Goal: Task Accomplishment & Management: Manage account settings

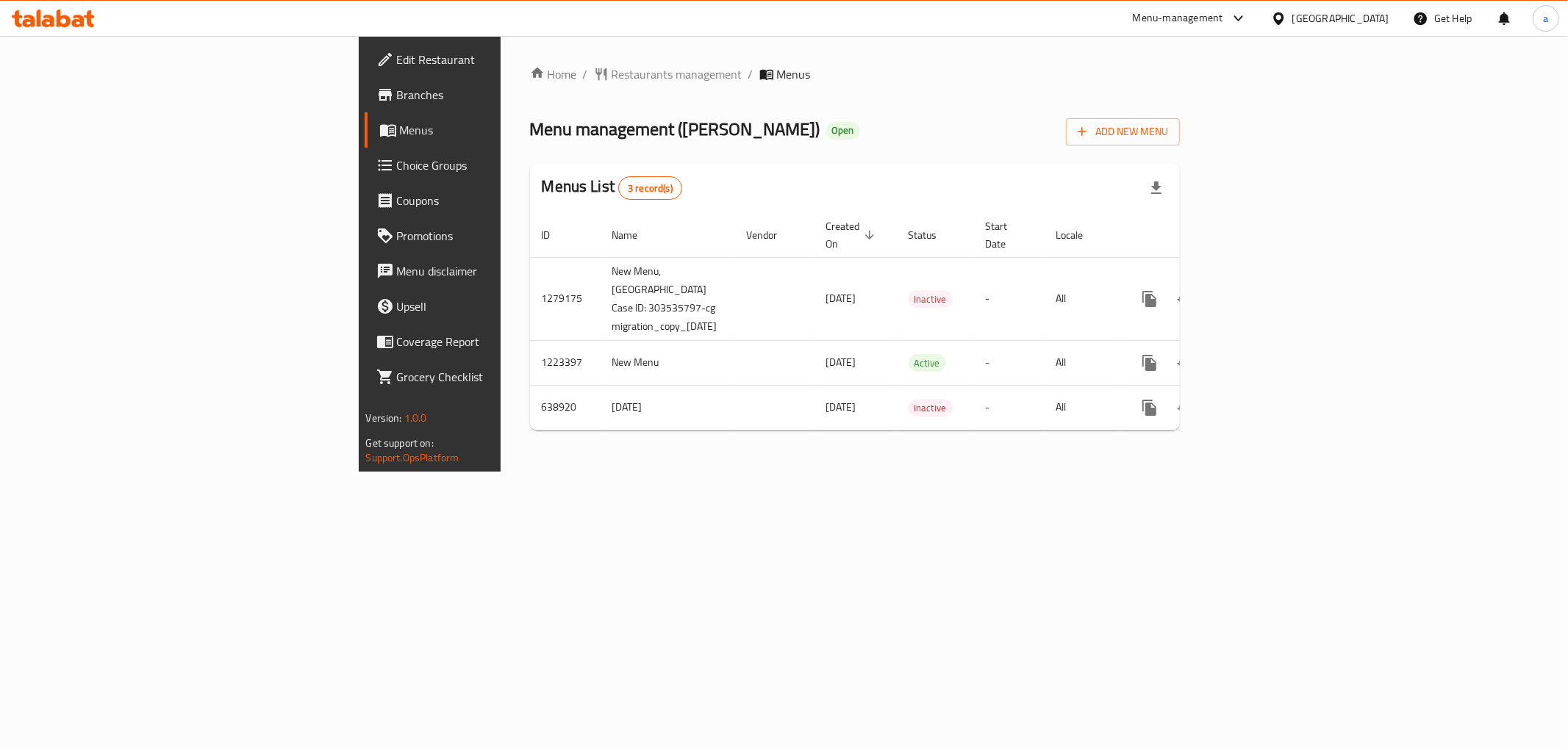
click at [500, 446] on div "Home / Restaurants management / Menus Menu management ( [PERSON_NAME] ) Open Ad…" at bounding box center [854, 254] width 709 height 436
click at [1168, 134] on span "Add New Menu" at bounding box center [1123, 131] width 91 height 18
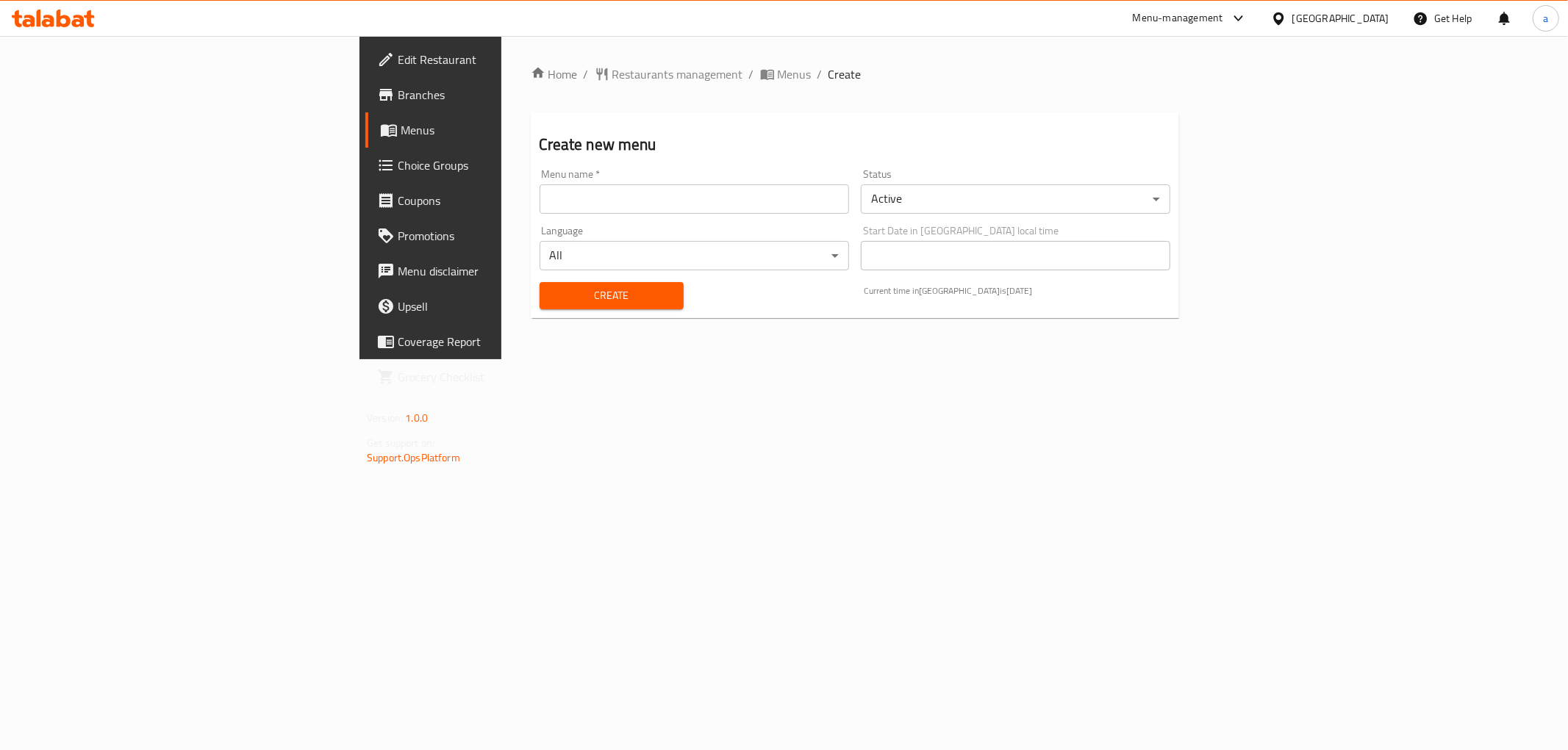
click at [589, 208] on input "text" at bounding box center [695, 198] width 310 height 29
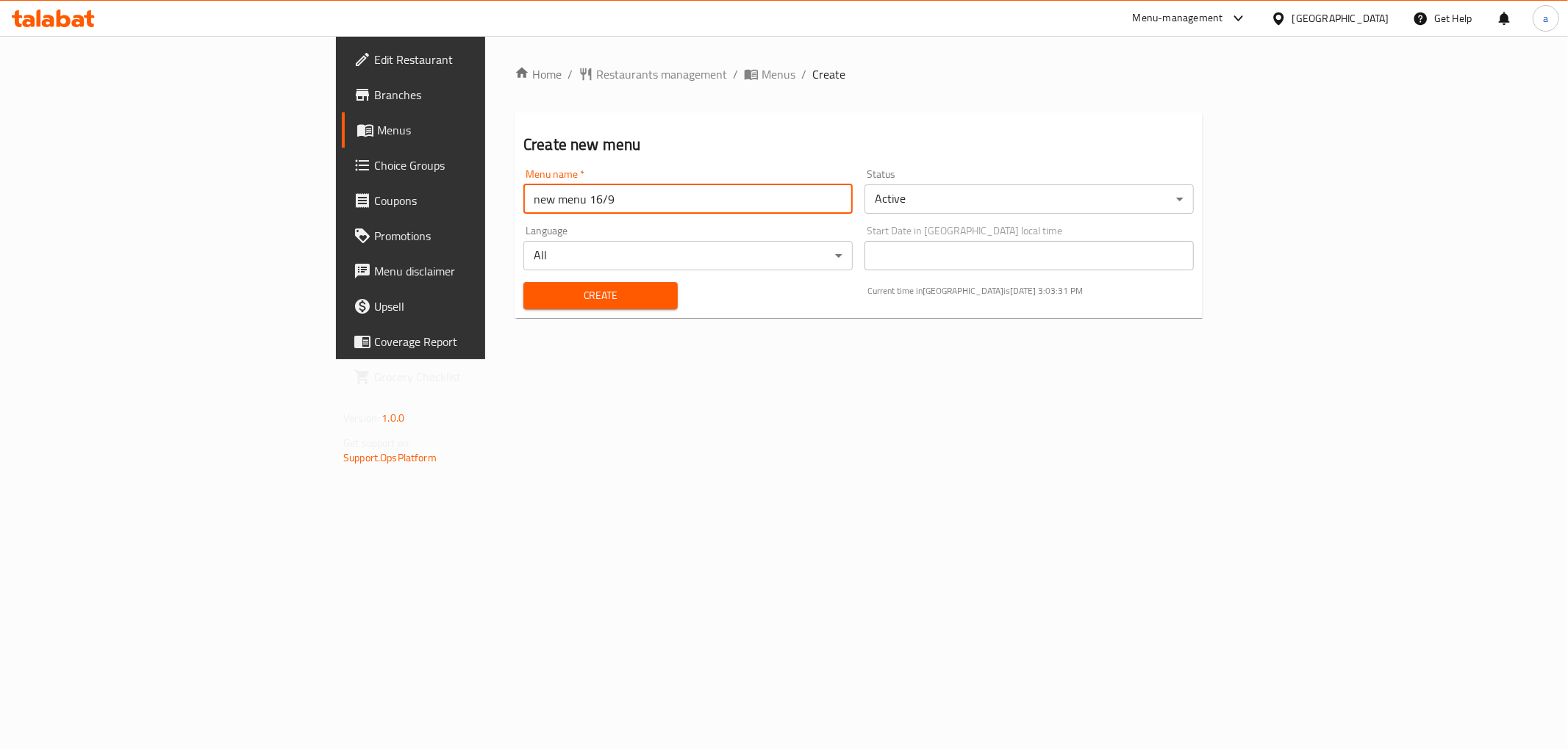
type input "new menu 16/9"
click at [523, 282] on button "Create" at bounding box center [600, 295] width 155 height 27
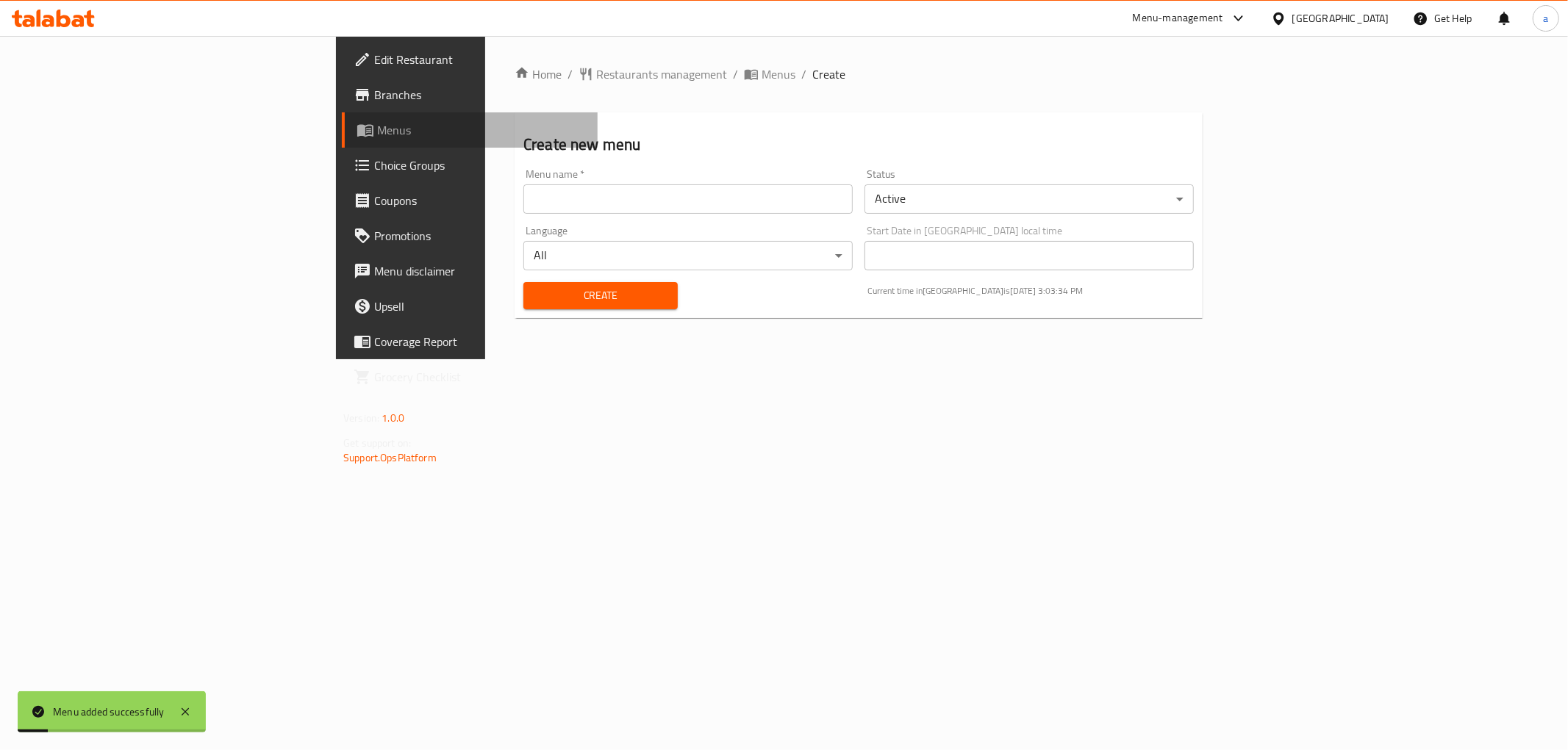
click at [377, 135] on span "Menus" at bounding box center [481, 129] width 209 height 18
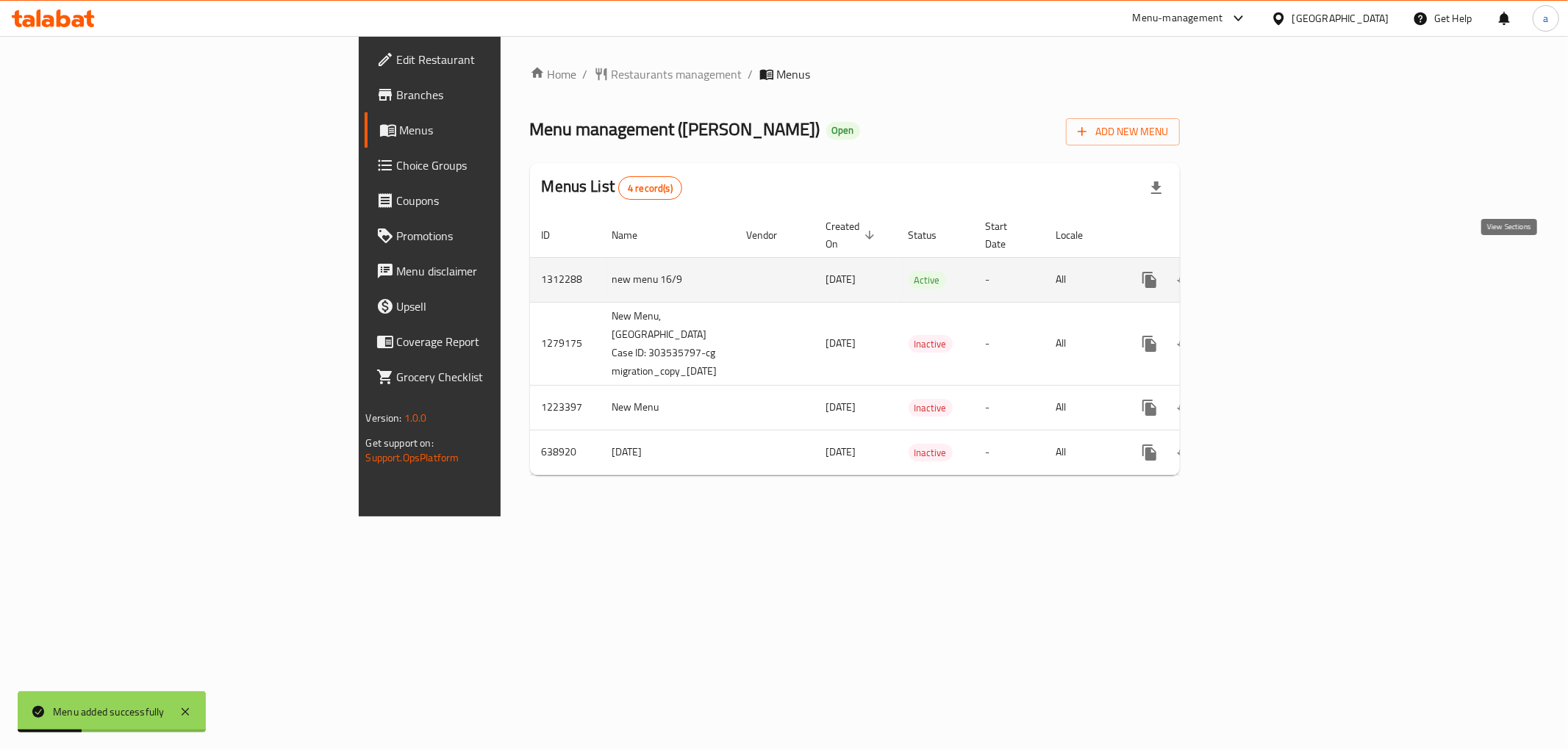
click at [1262, 274] on icon "enhanced table" at bounding box center [1256, 280] width 13 height 13
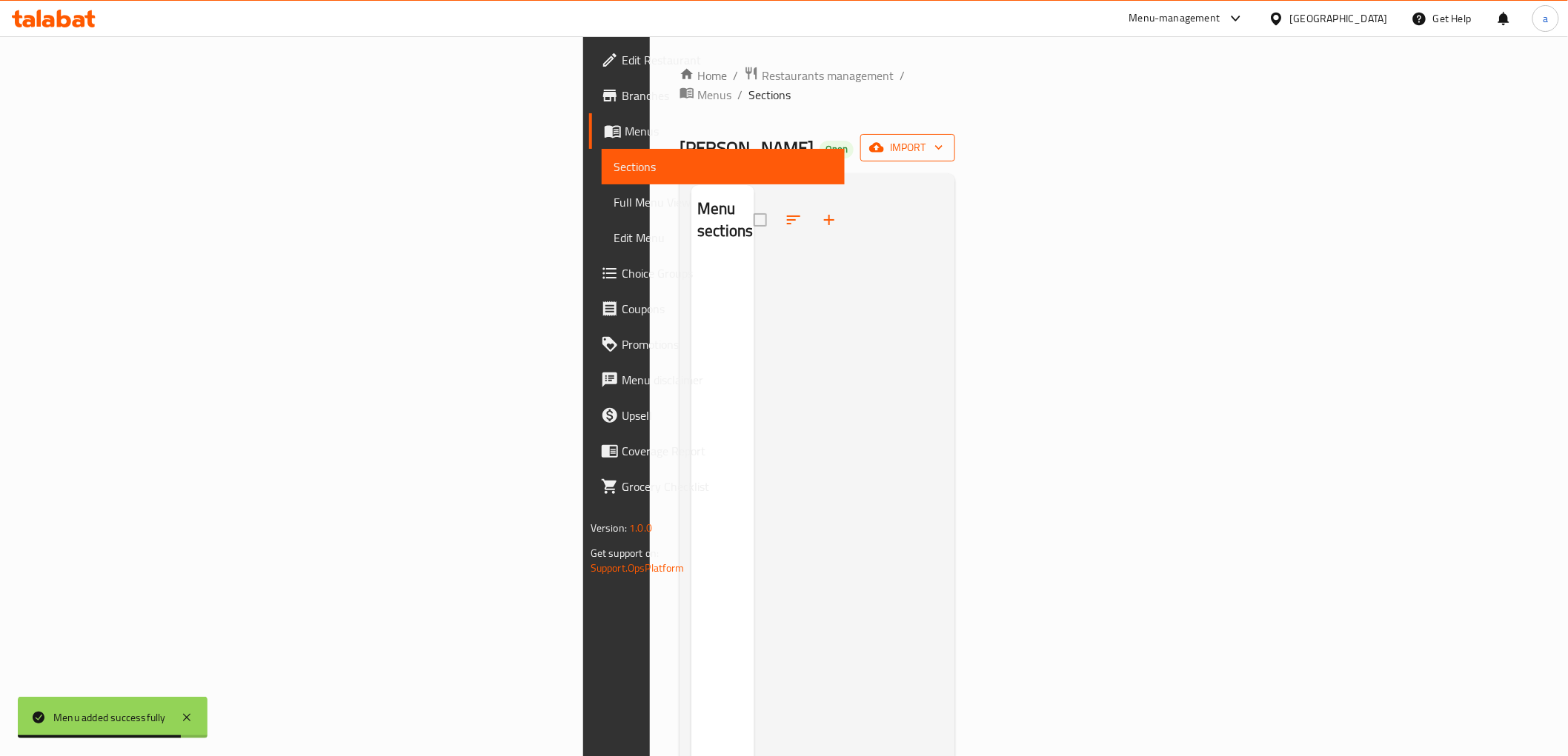
click at [955, 138] on button "import" at bounding box center [908, 147] width 95 height 28
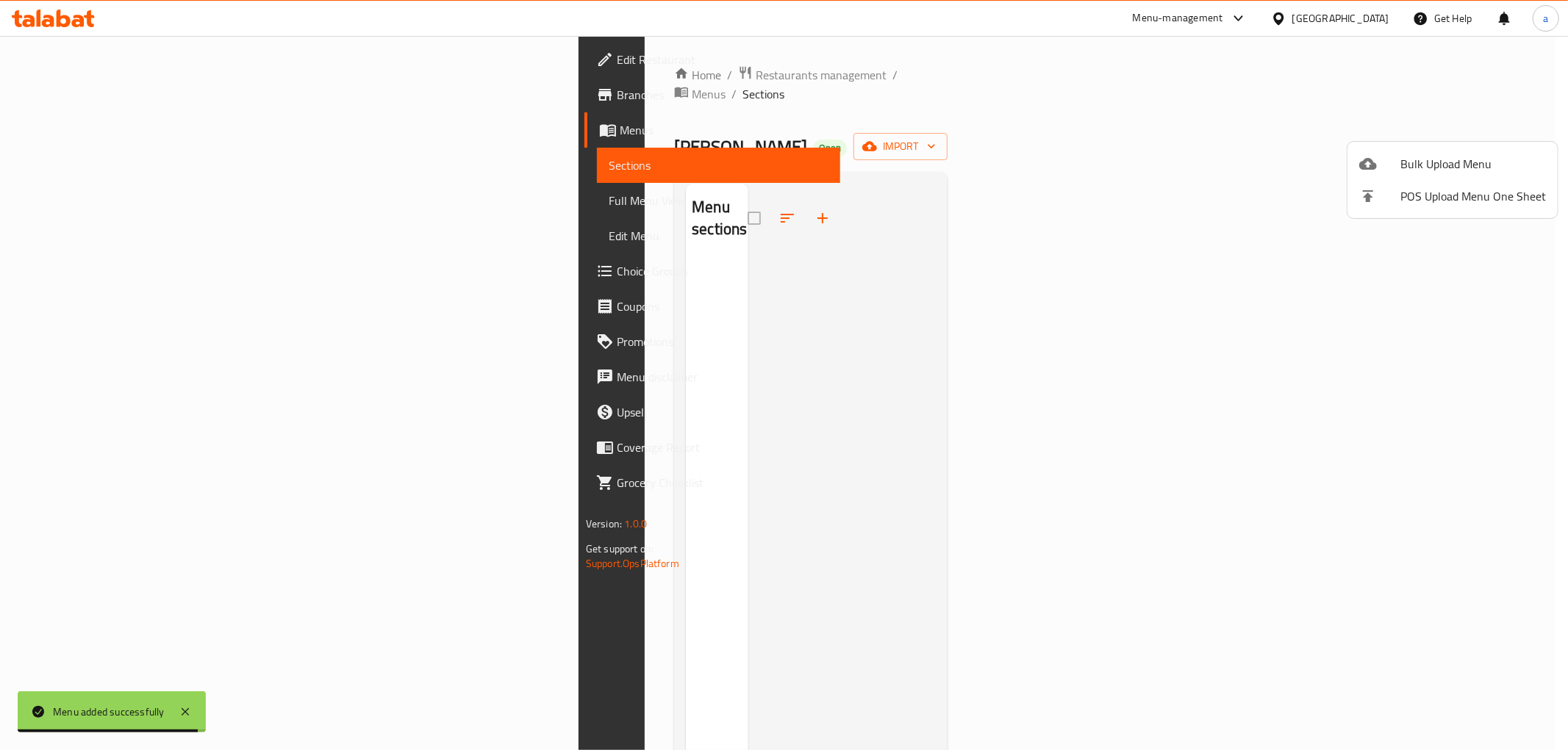
click at [1089, 115] on div at bounding box center [784, 375] width 1568 height 750
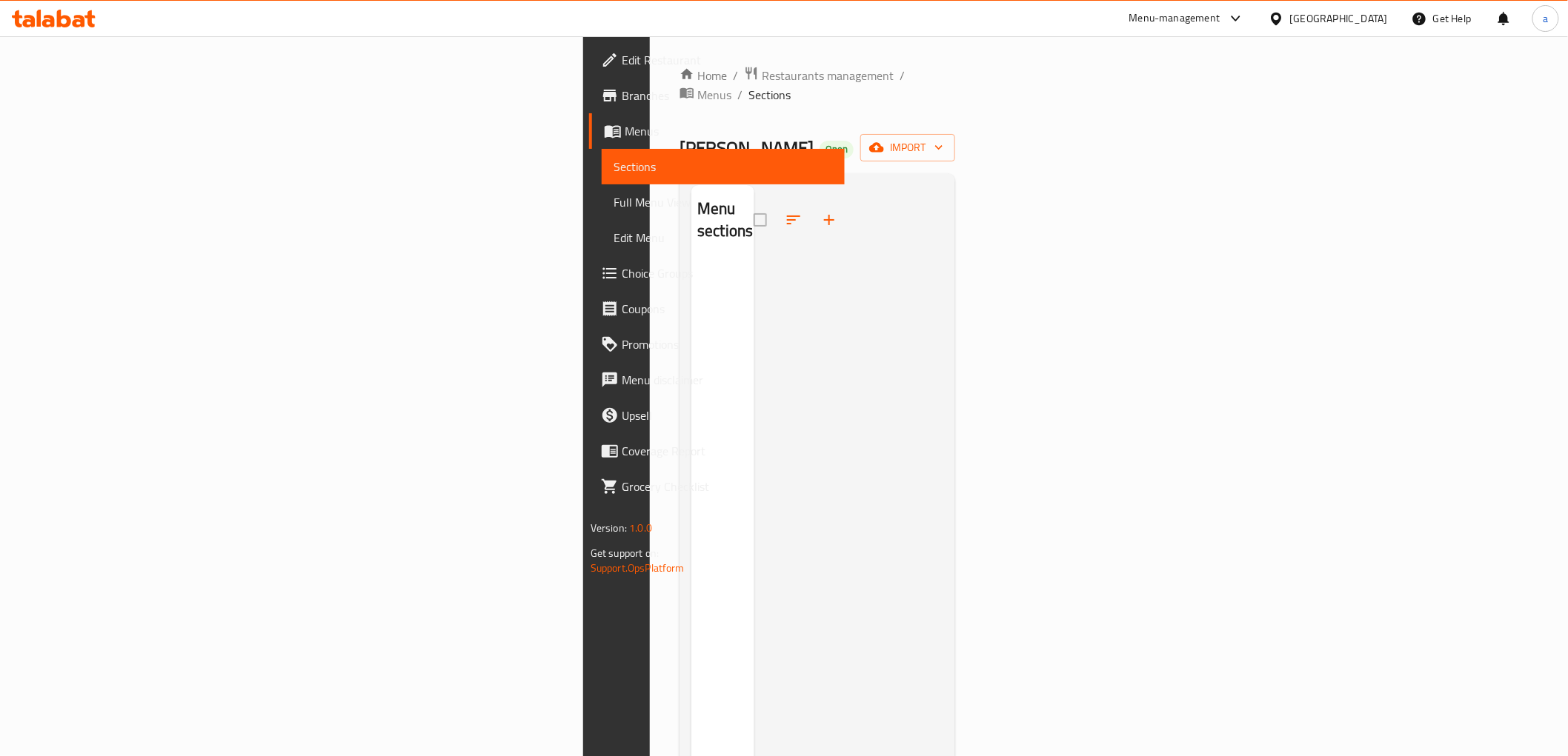
click at [621, 99] on span "Branches" at bounding box center [727, 95] width 211 height 18
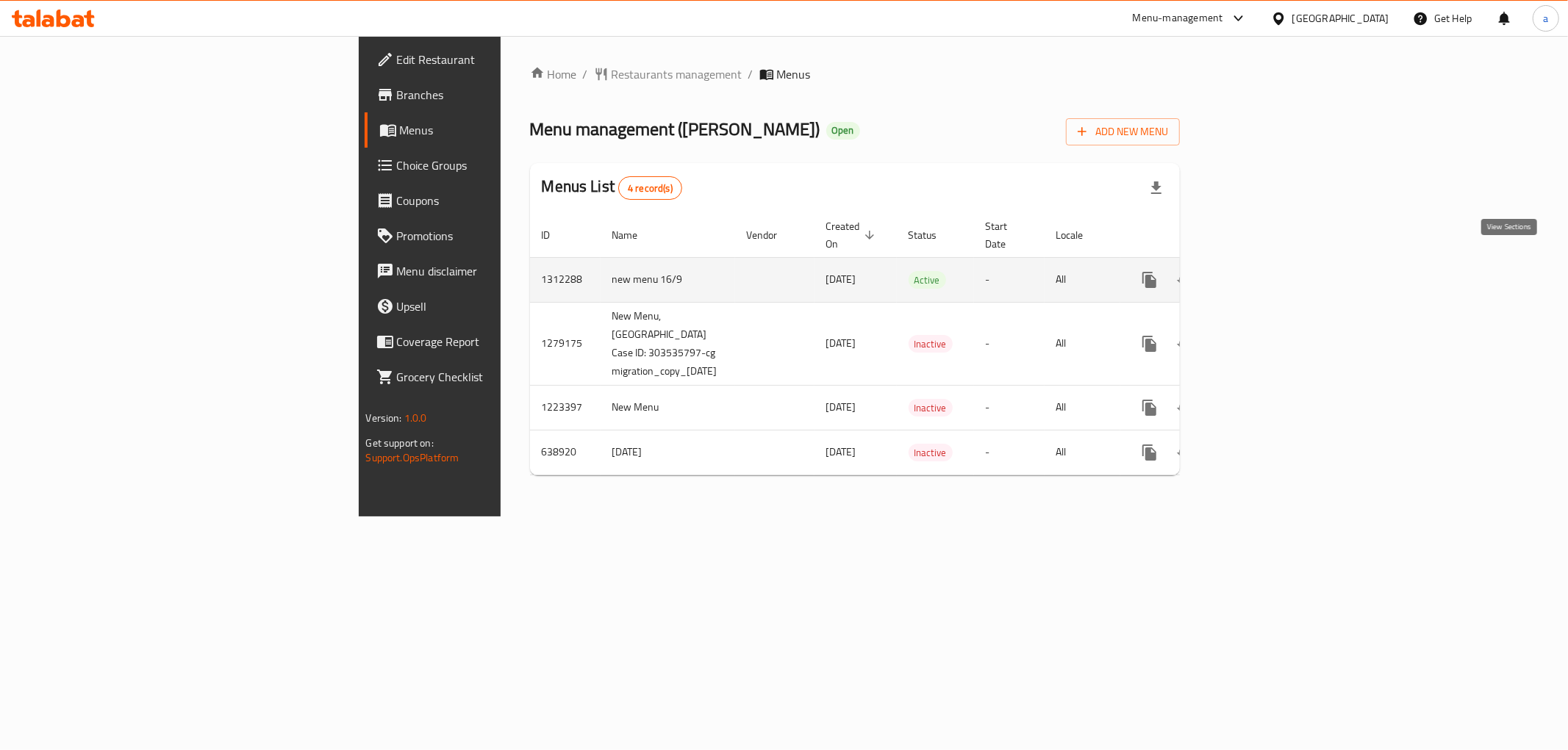
click at [1264, 271] on icon "enhanced table" at bounding box center [1256, 279] width 18 height 18
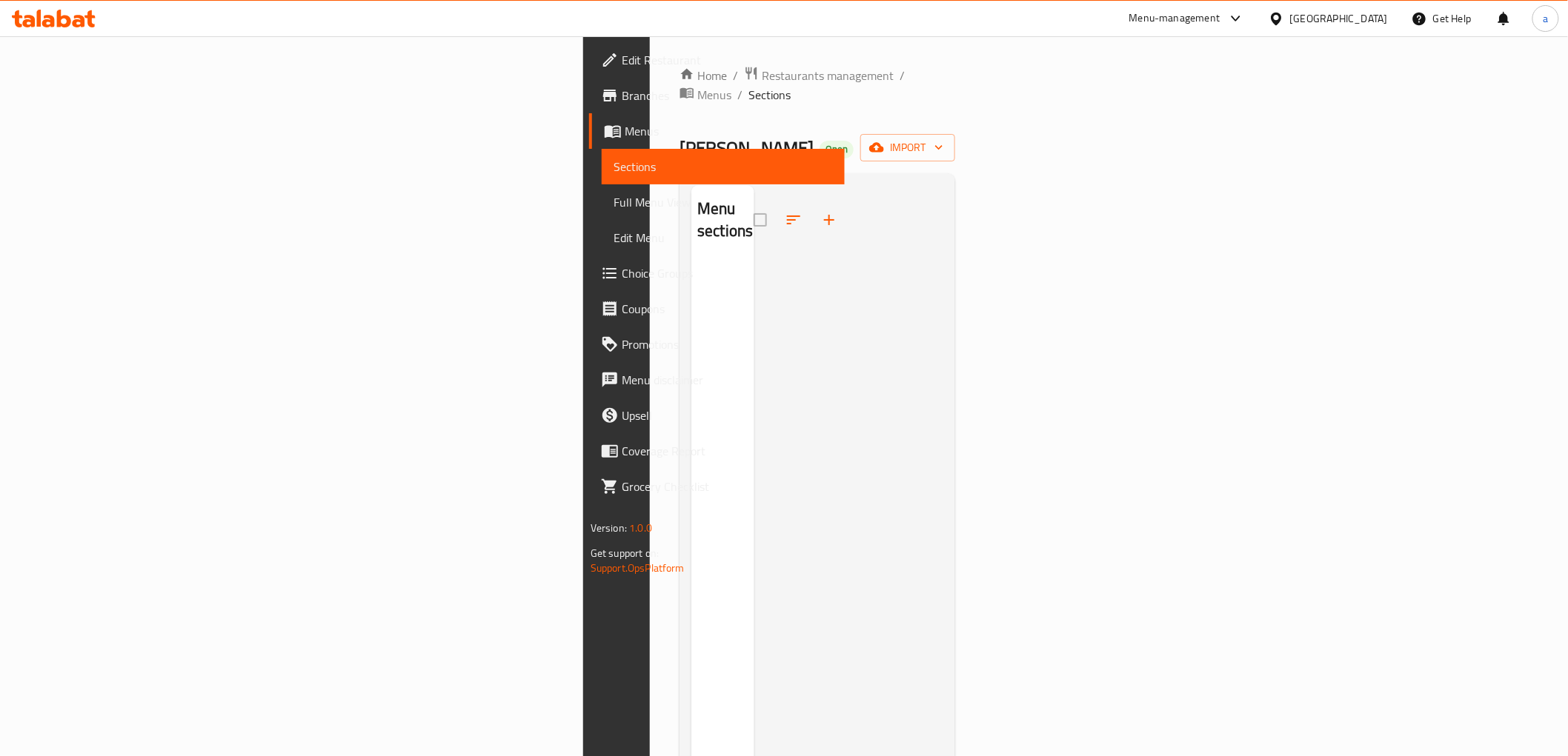
click at [589, 106] on link "Branches" at bounding box center [716, 95] width 256 height 35
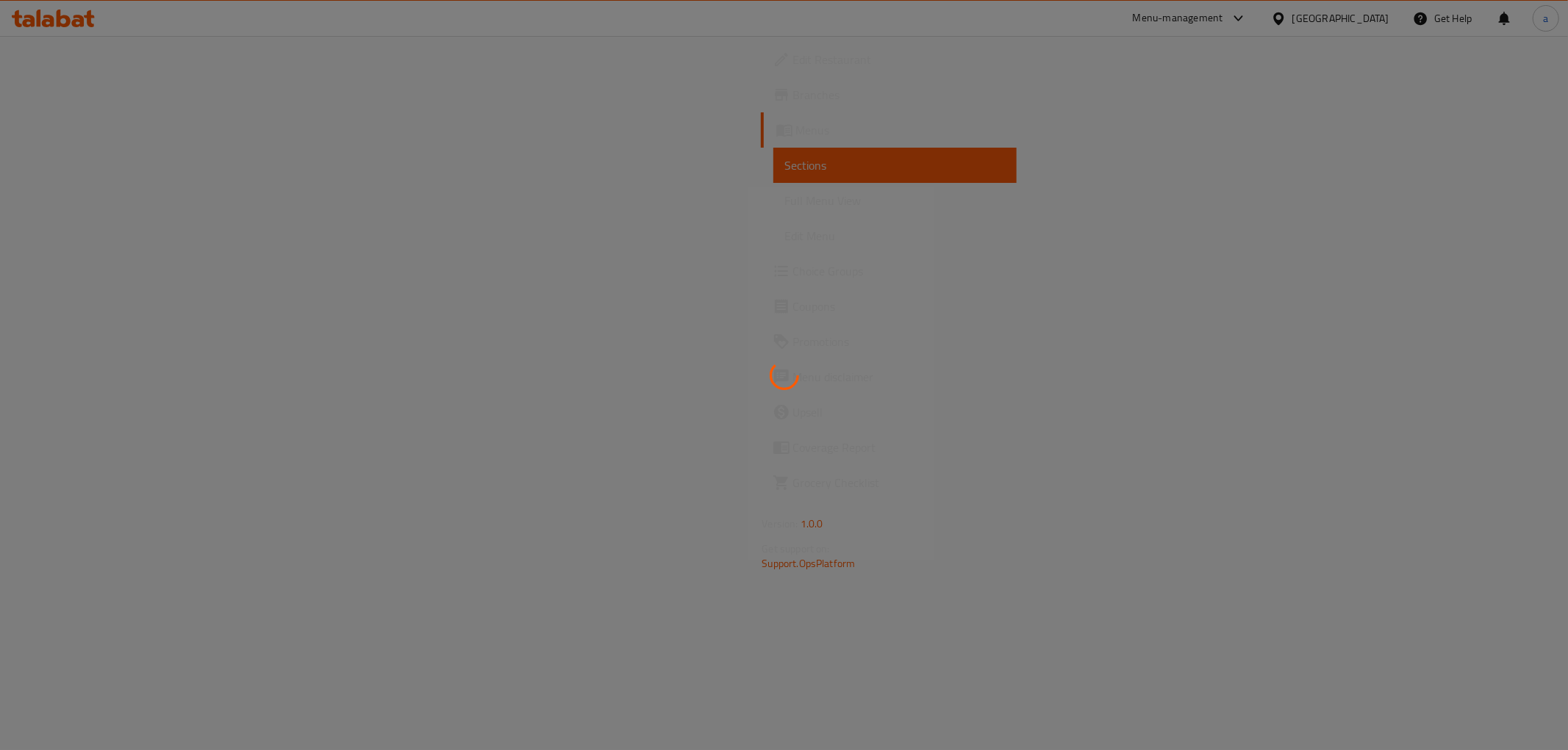
click at [87, 108] on div at bounding box center [784, 375] width 1568 height 750
click at [85, 92] on div at bounding box center [784, 375] width 1568 height 750
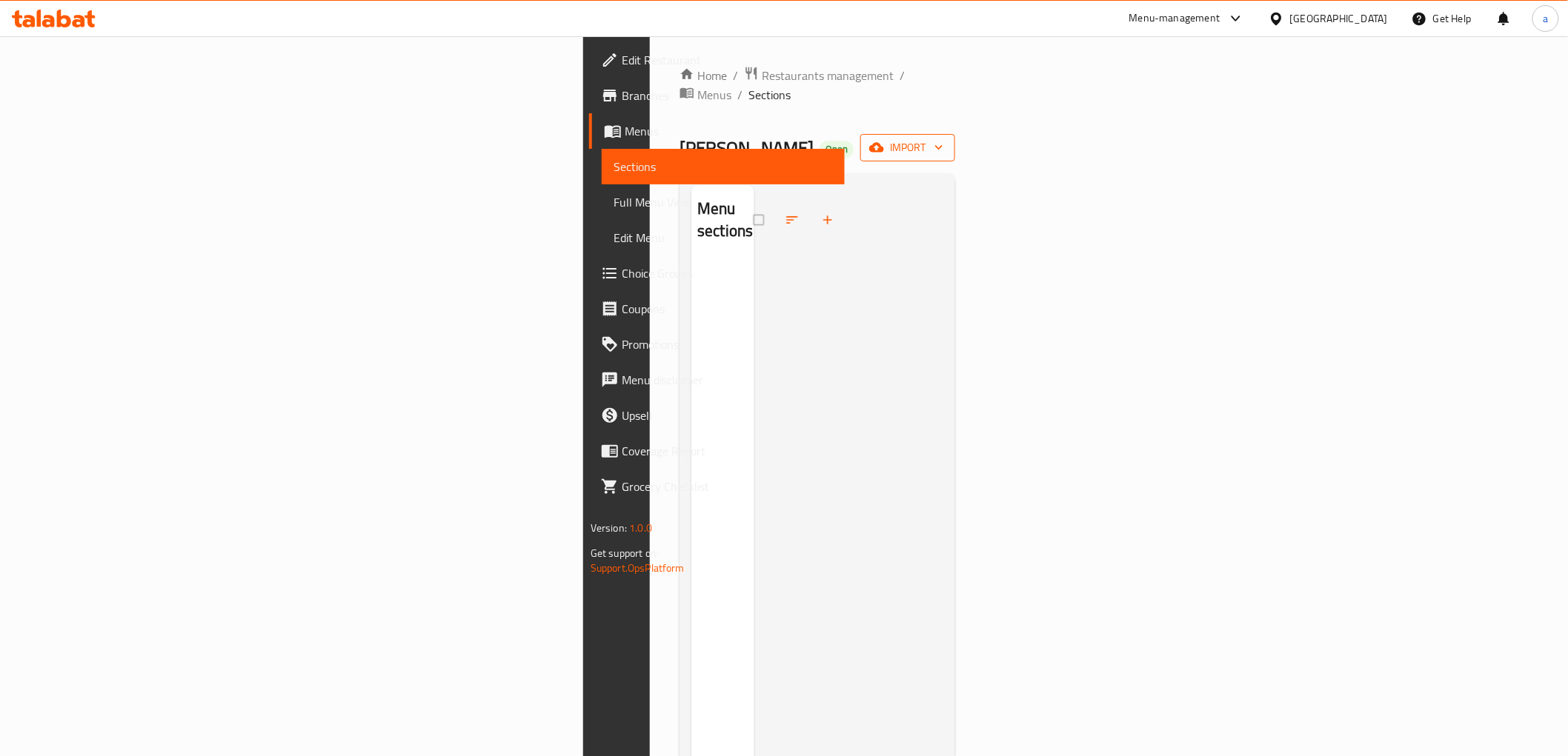
click at [943, 139] on span "import" at bounding box center [908, 147] width 71 height 18
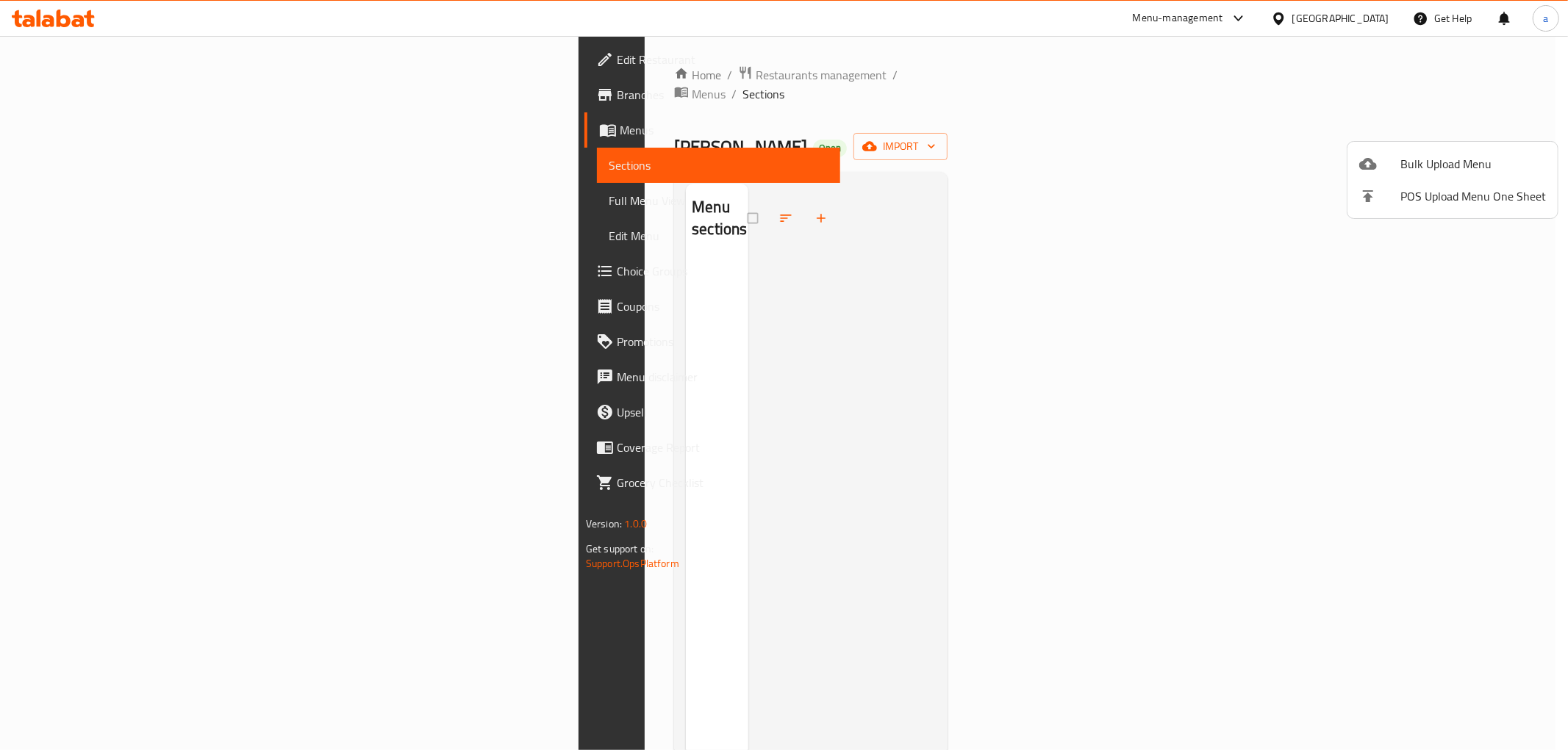
click at [1224, 132] on div at bounding box center [784, 375] width 1568 height 750
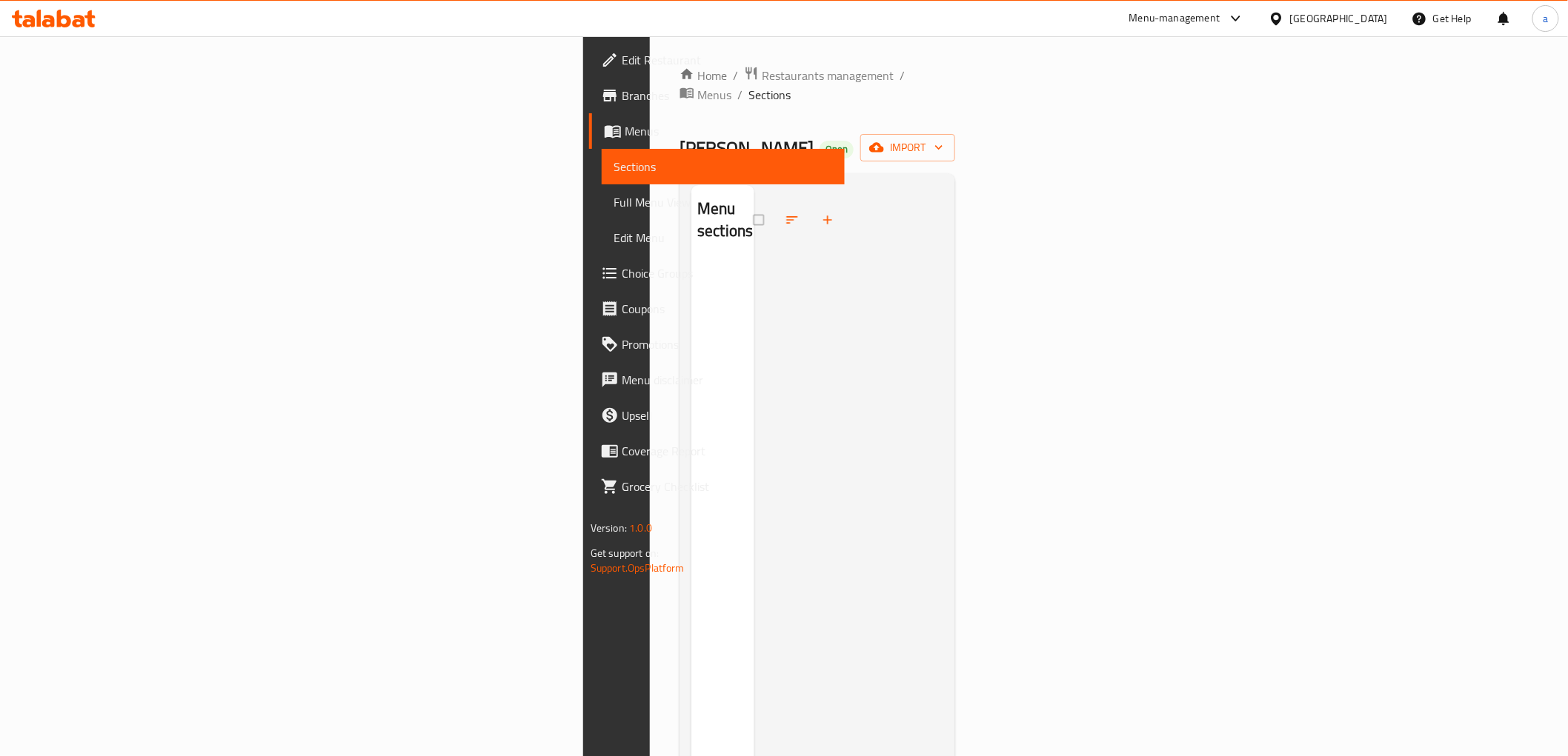
click at [624, 135] on span "Menus" at bounding box center [728, 130] width 208 height 18
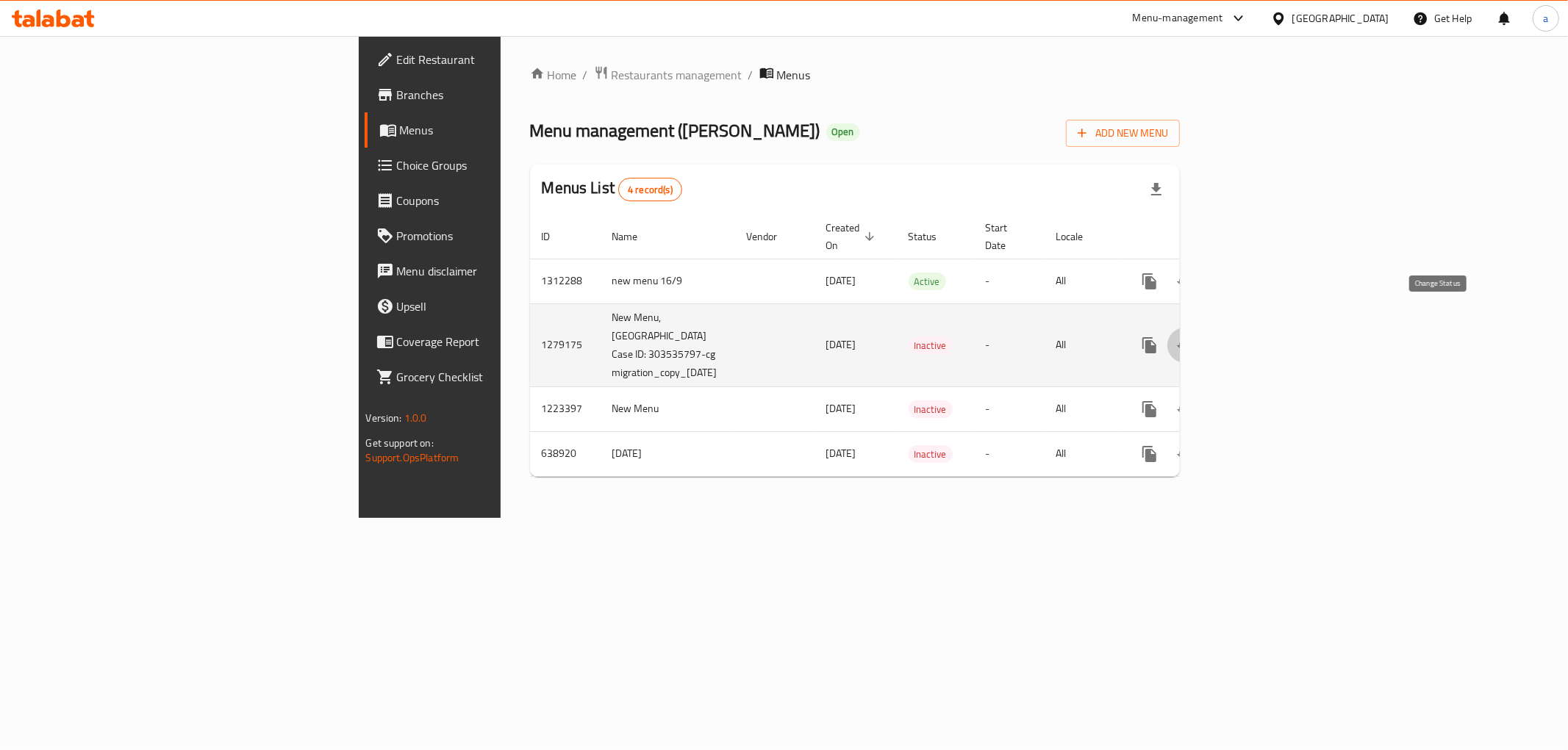
click at [1193, 340] on icon "enhanced table" at bounding box center [1185, 345] width 16 height 11
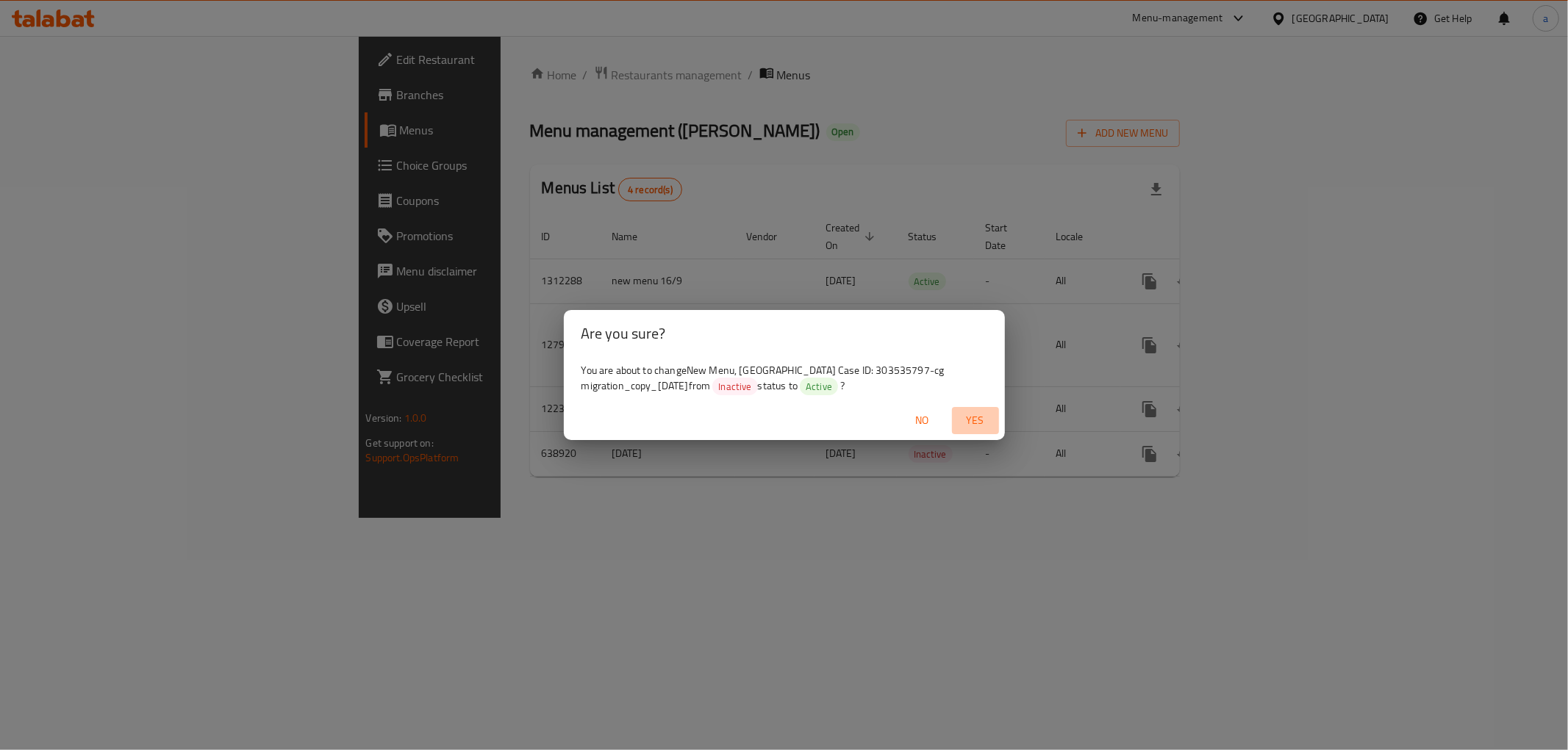
click at [976, 417] on span "Yes" at bounding box center [975, 420] width 35 height 18
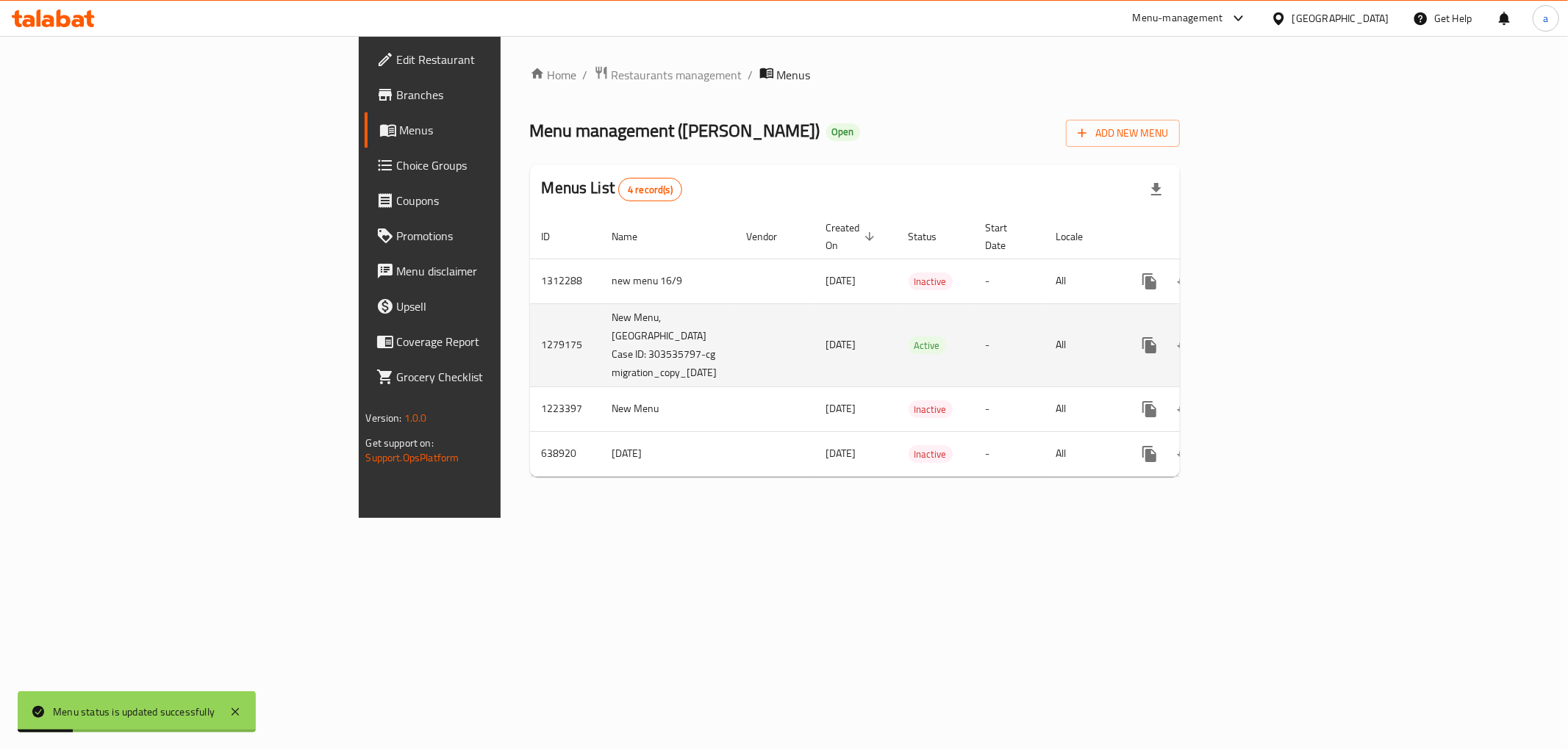
click at [1273, 337] on div "enhanced table" at bounding box center [1203, 344] width 142 height 35
click at [1273, 327] on link "enhanced table" at bounding box center [1255, 344] width 35 height 35
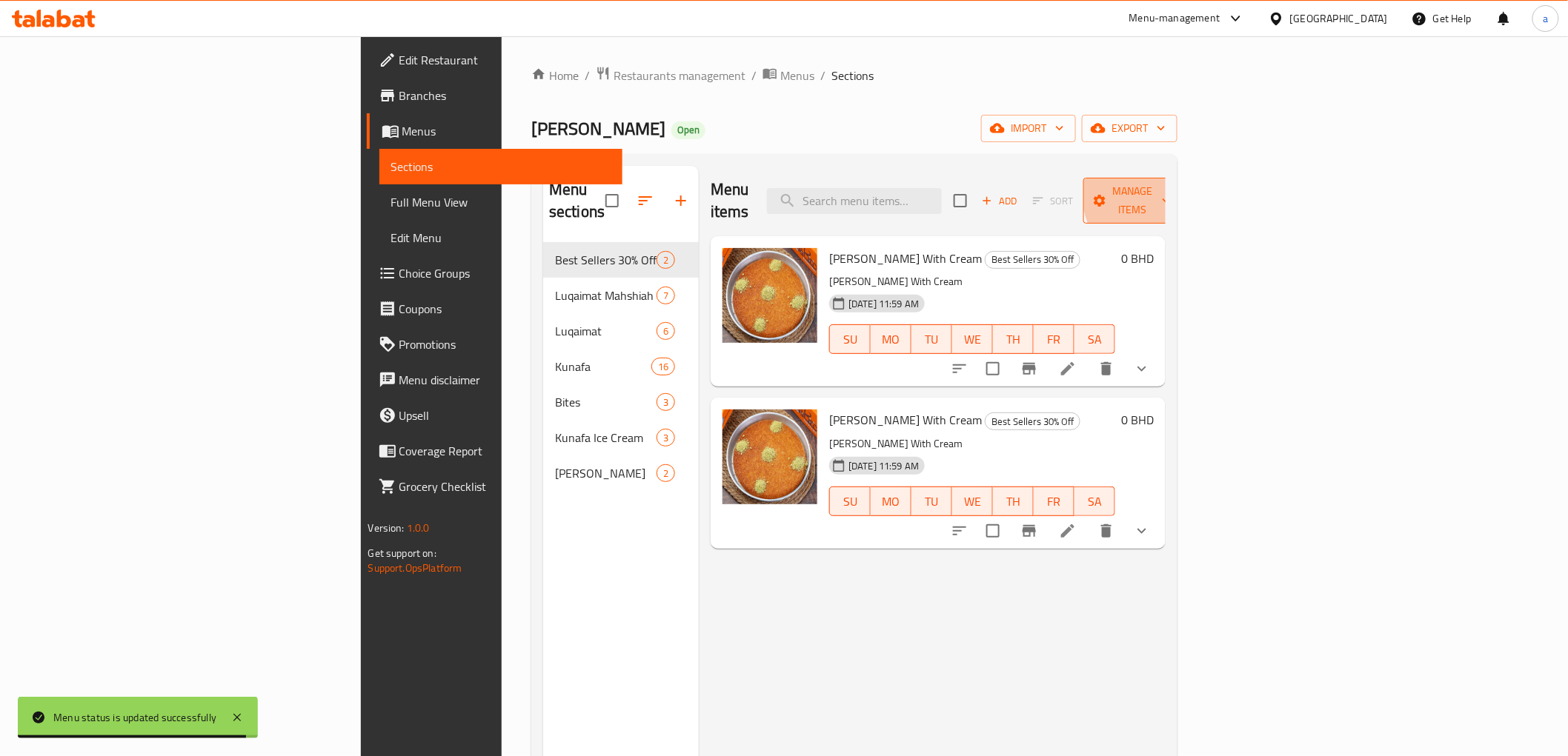
click at [1170, 187] on span "Manage items" at bounding box center [1132, 201] width 75 height 37
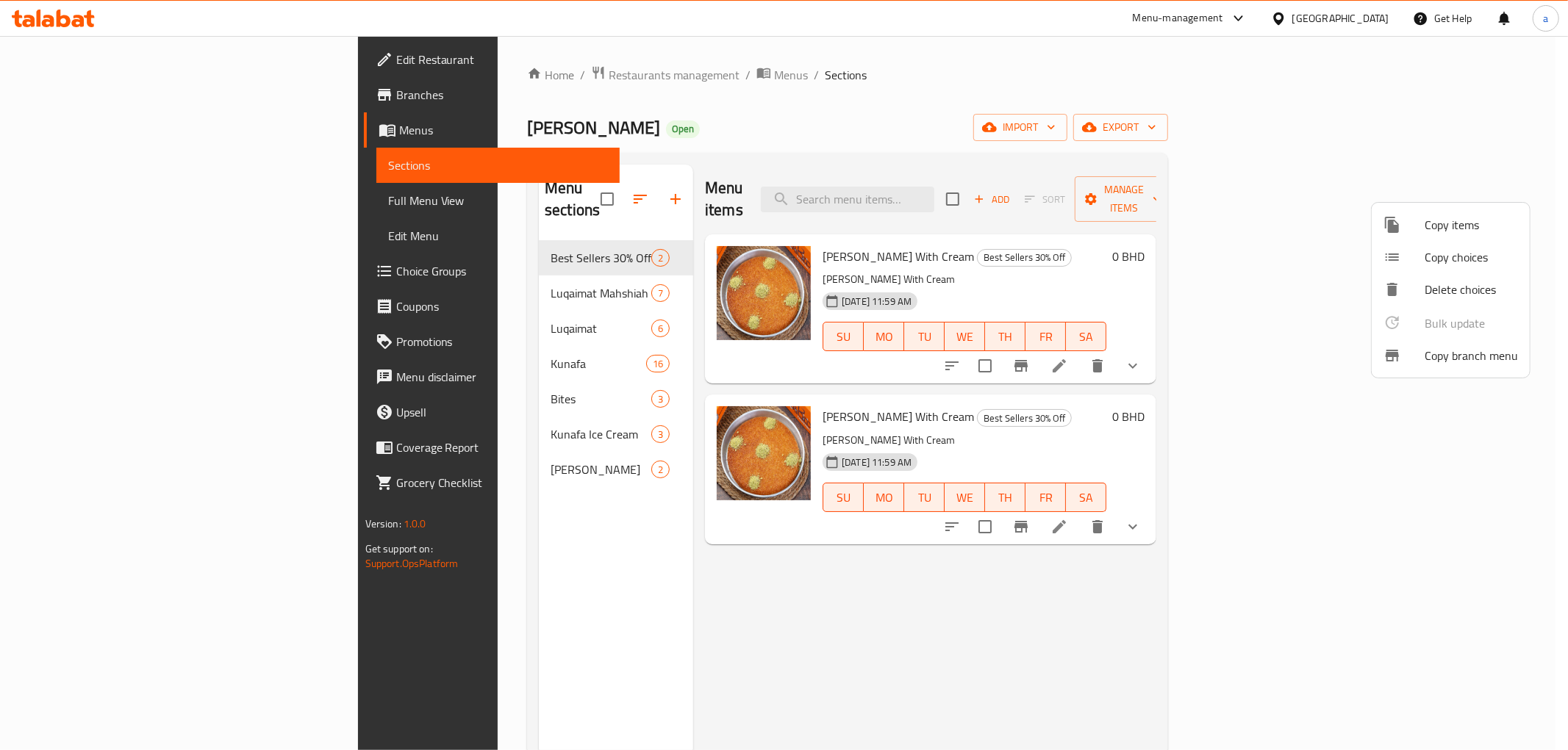
click at [1442, 342] on li "Copy branch menu" at bounding box center [1450, 356] width 158 height 32
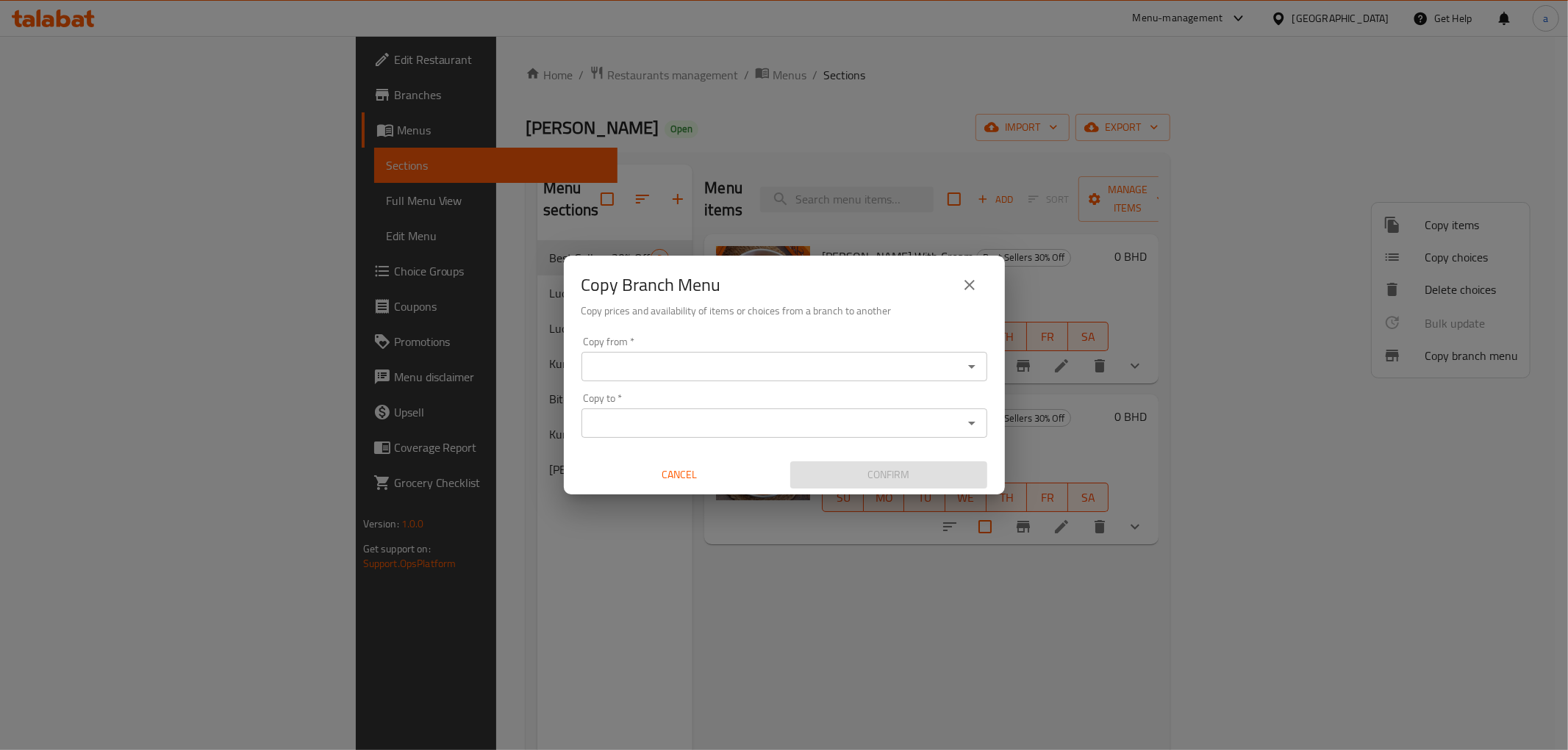
click at [902, 363] on input "Copy from   *" at bounding box center [772, 367] width 373 height 21
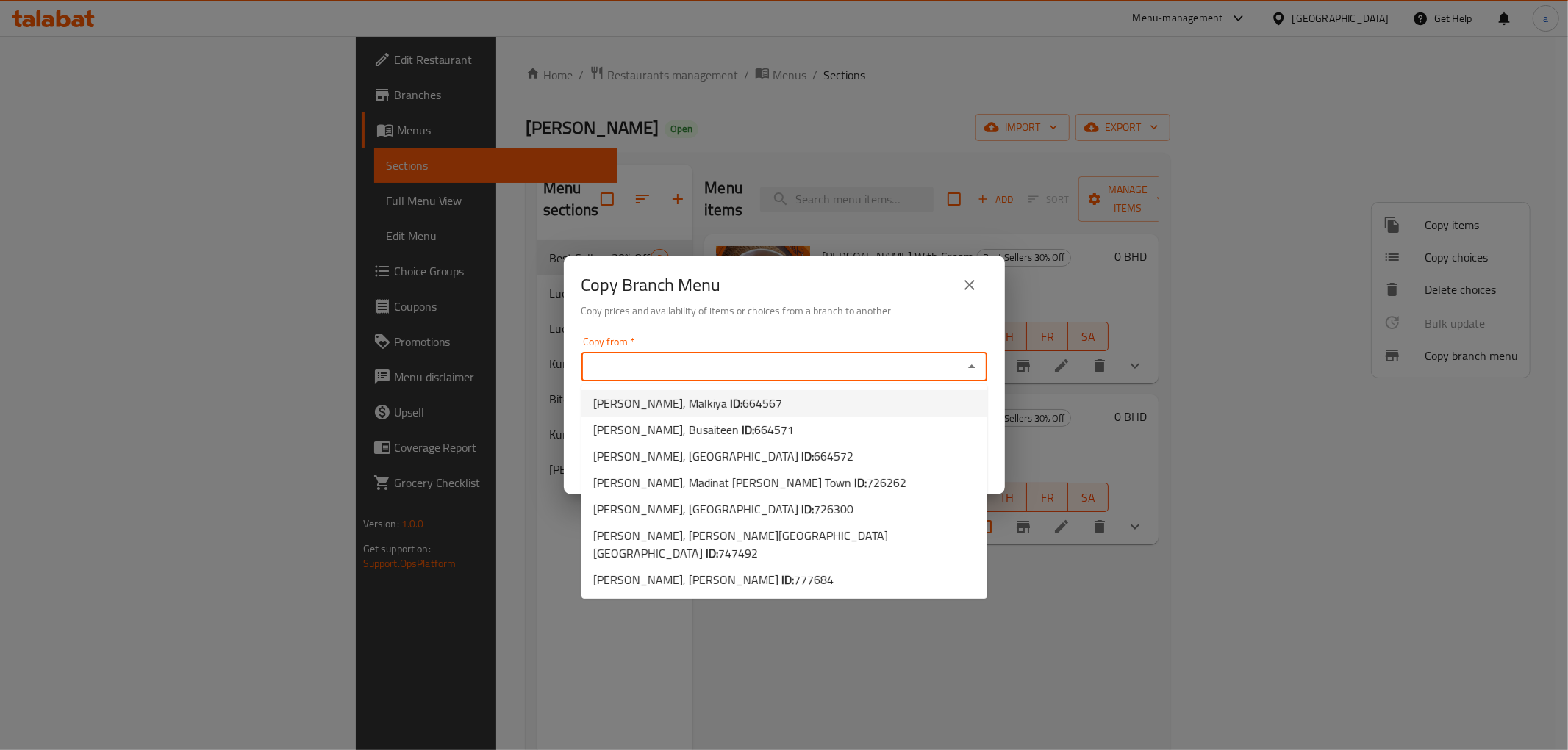
click at [687, 400] on span "[PERSON_NAME], Malkiya ID: 664567" at bounding box center [687, 403] width 189 height 18
type input "[PERSON_NAME], Malkiya"
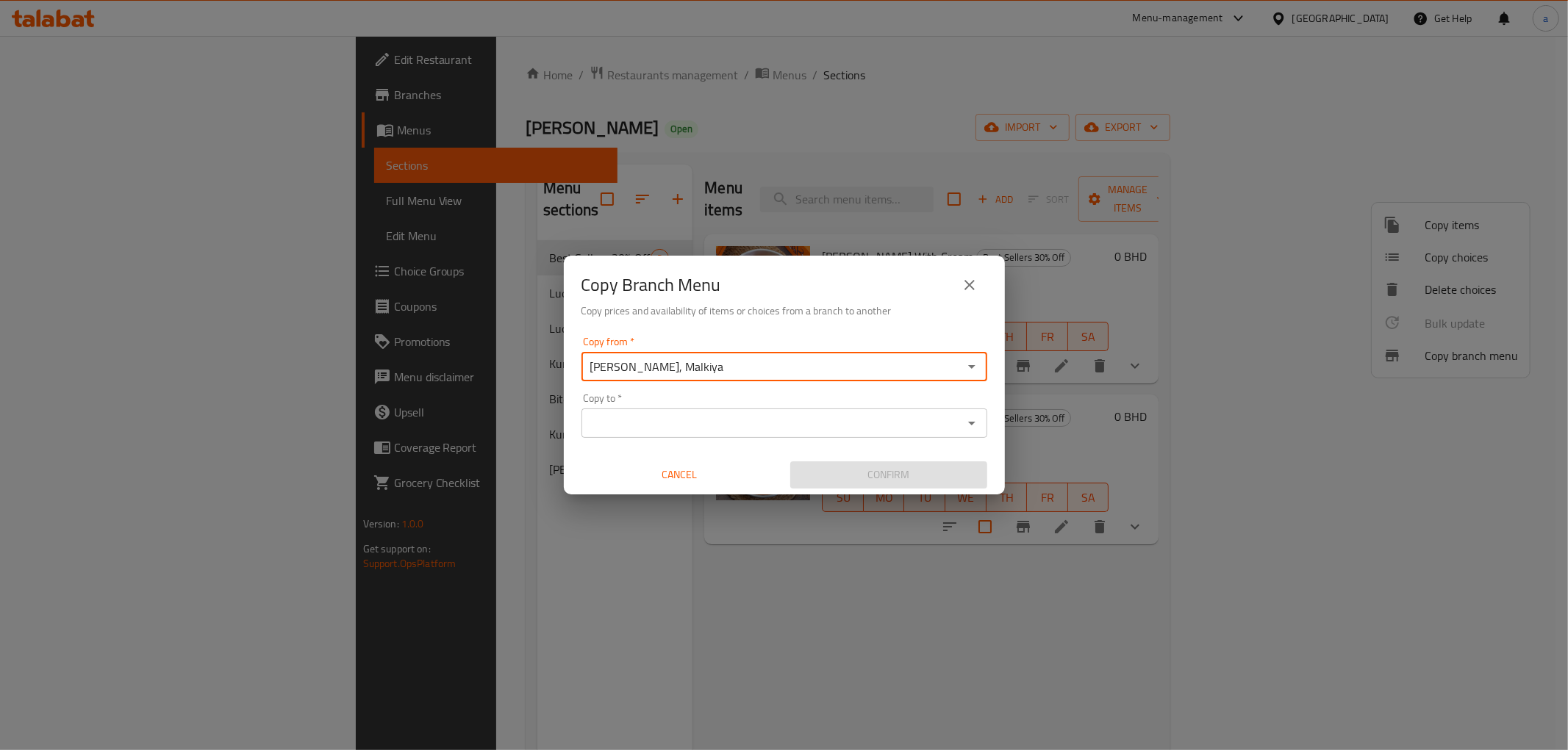
click at [785, 399] on div "Copy to   * Copy to *" at bounding box center [784, 416] width 406 height 45
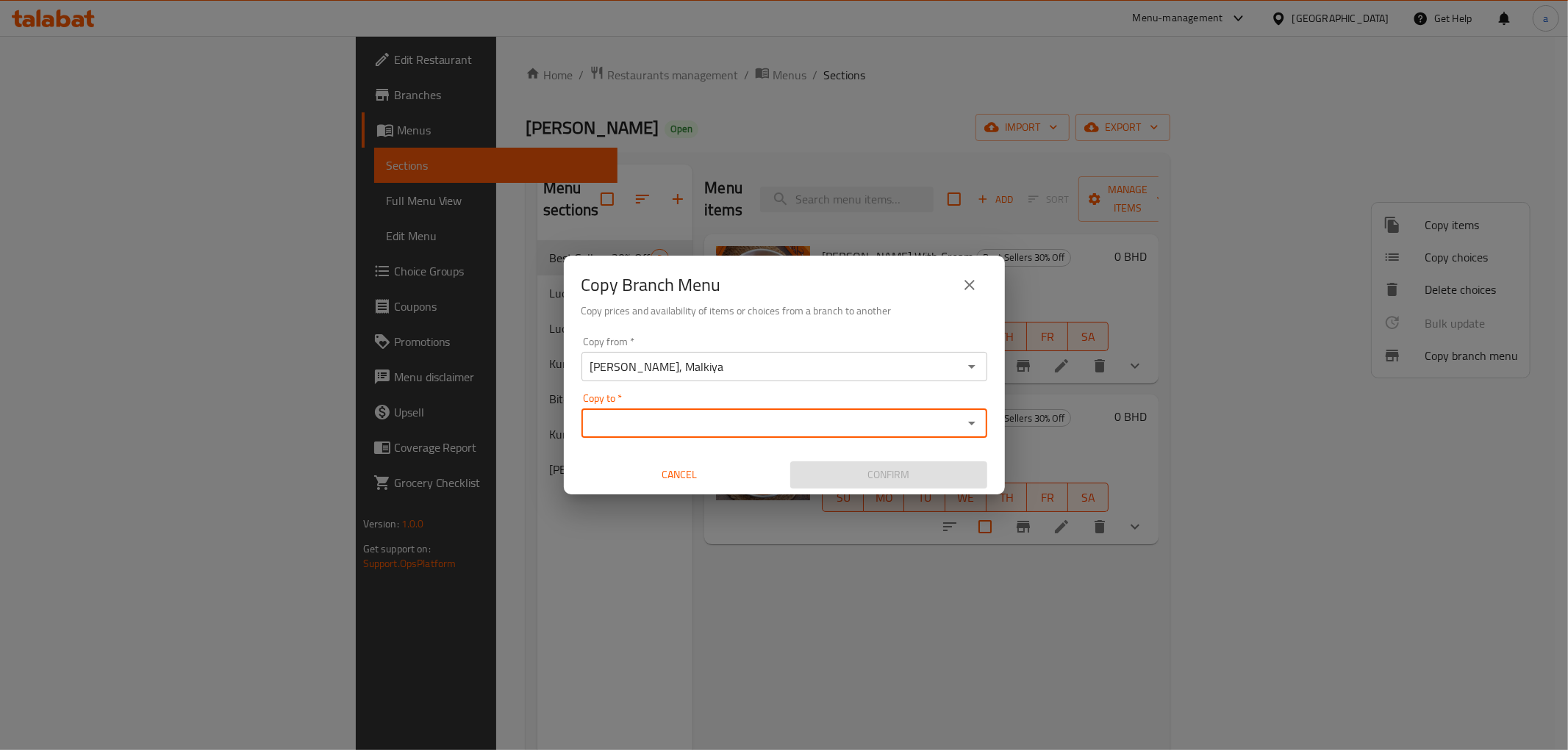
click at [797, 429] on input "Copy to   *" at bounding box center [772, 424] width 373 height 21
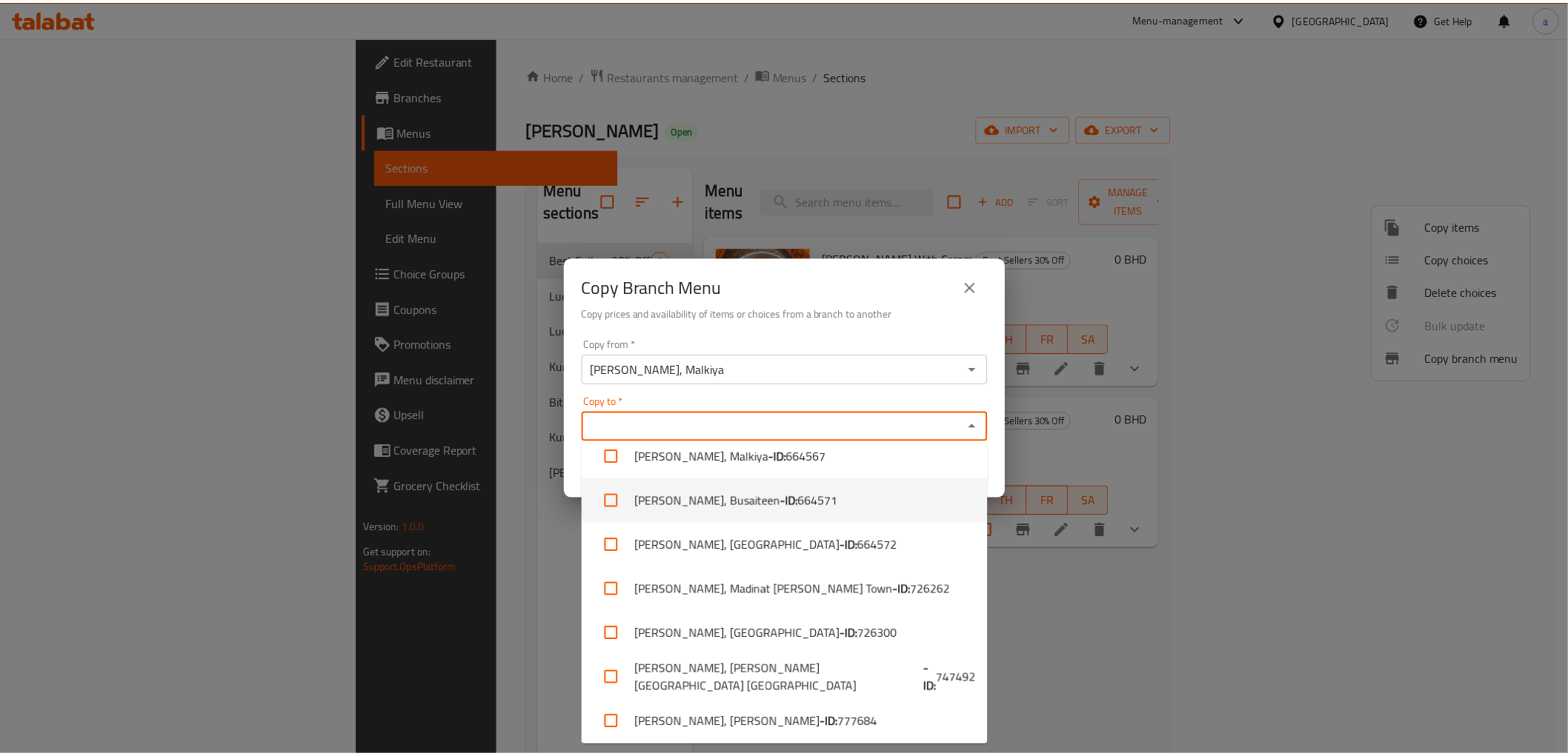
scroll to position [19, 0]
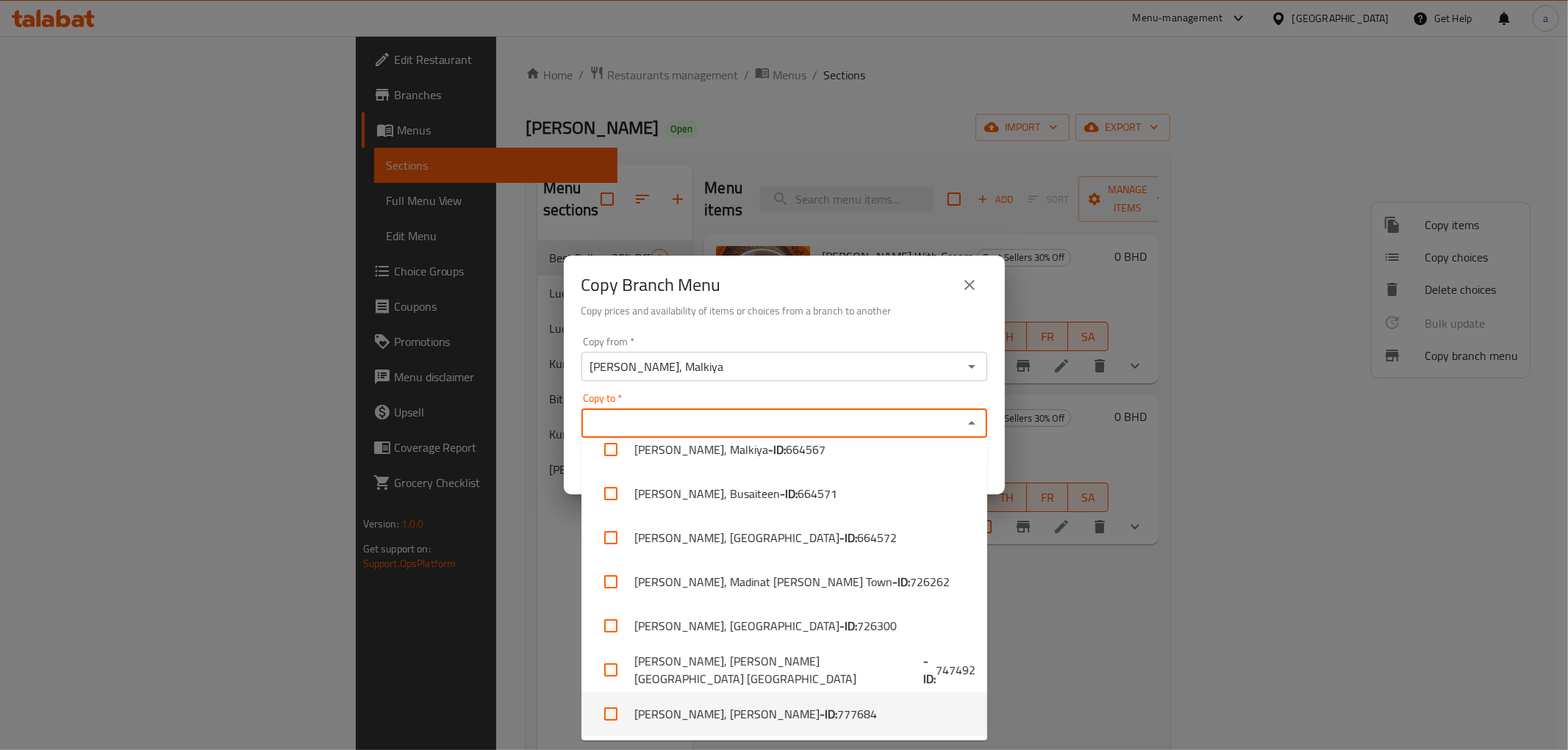
click at [819, 718] on b "- ID:" at bounding box center [828, 714] width 18 height 18
checkbox input "true"
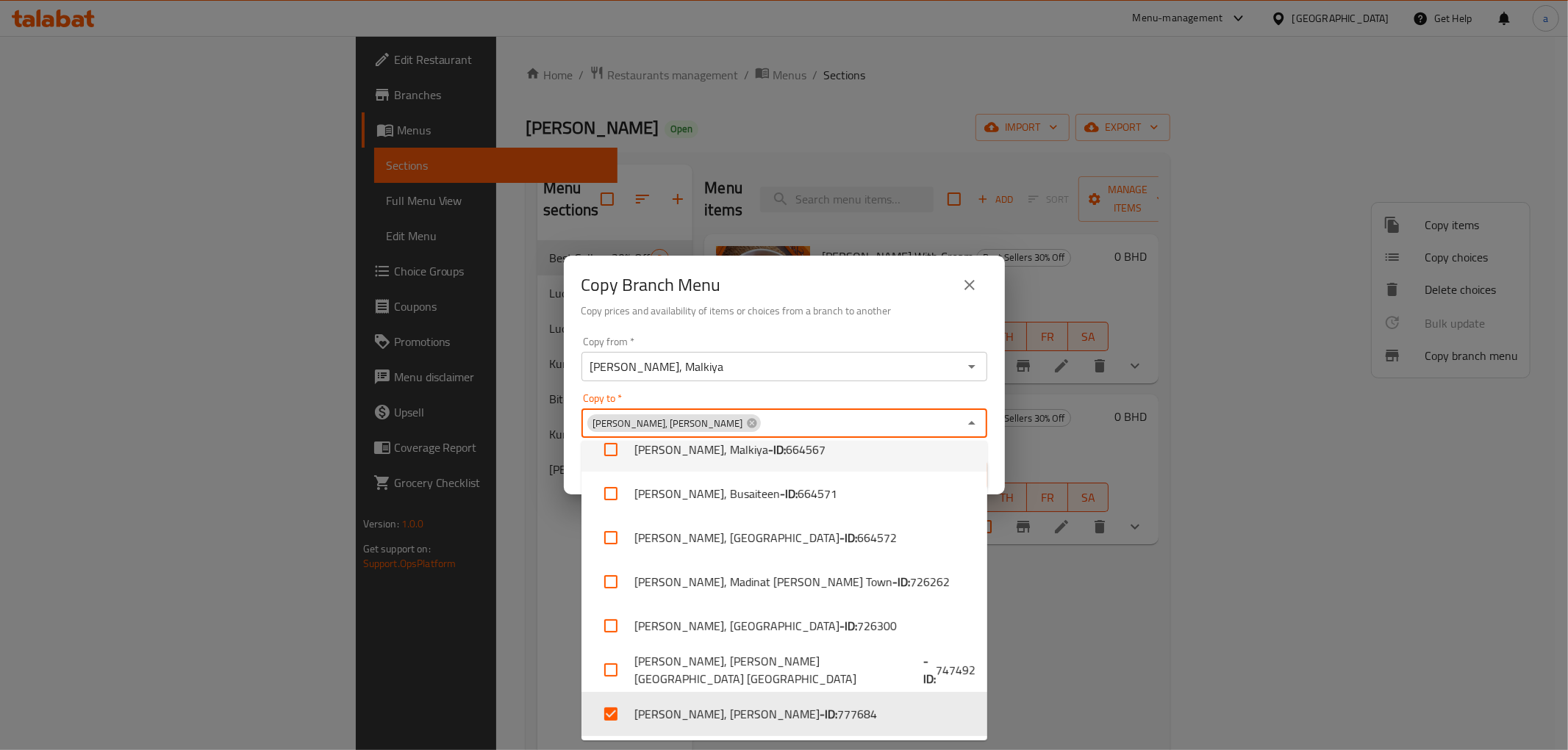
click at [927, 410] on div "[PERSON_NAME], Hidd Copy to *" at bounding box center [784, 423] width 406 height 29
click at [930, 397] on div "Copy to   * [PERSON_NAME], Hidd Copy to *" at bounding box center [784, 416] width 406 height 45
click at [949, 380] on div "[PERSON_NAME], Malkiya Copy from *" at bounding box center [784, 366] width 406 height 29
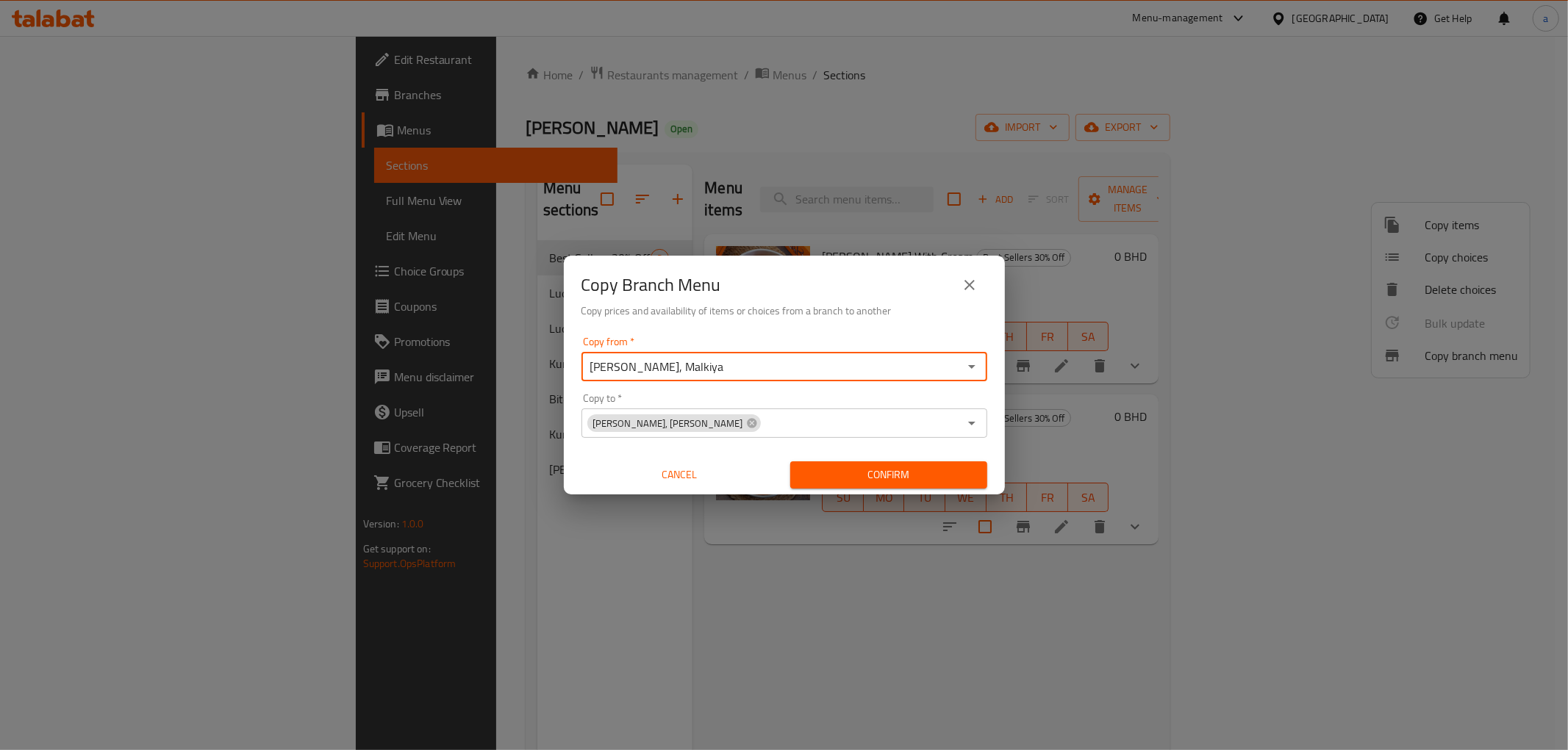
click at [947, 393] on div "Copy to   * [PERSON_NAME], Hidd Copy to *" at bounding box center [784, 416] width 406 height 45
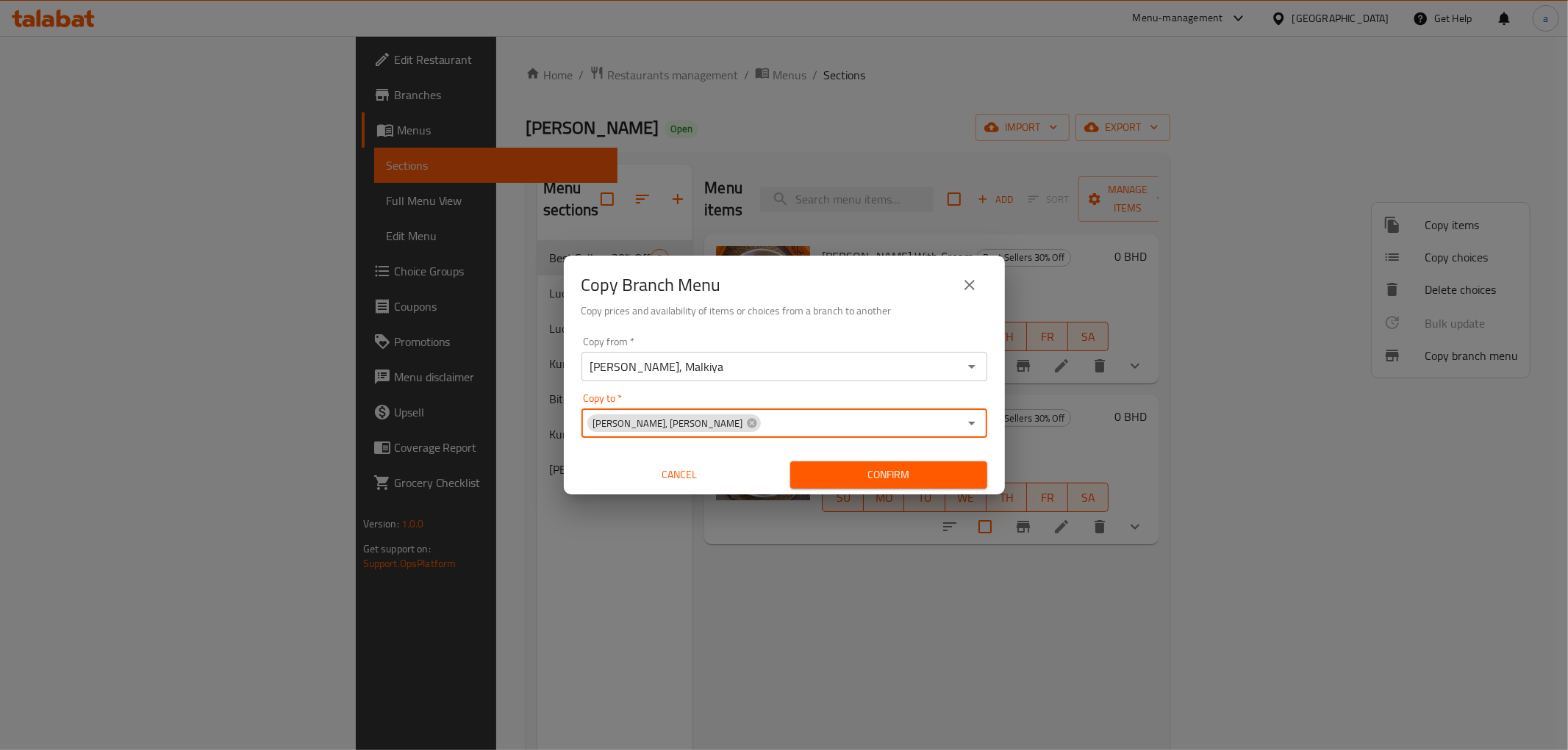
click at [908, 481] on span "Confirm" at bounding box center [889, 475] width 174 height 18
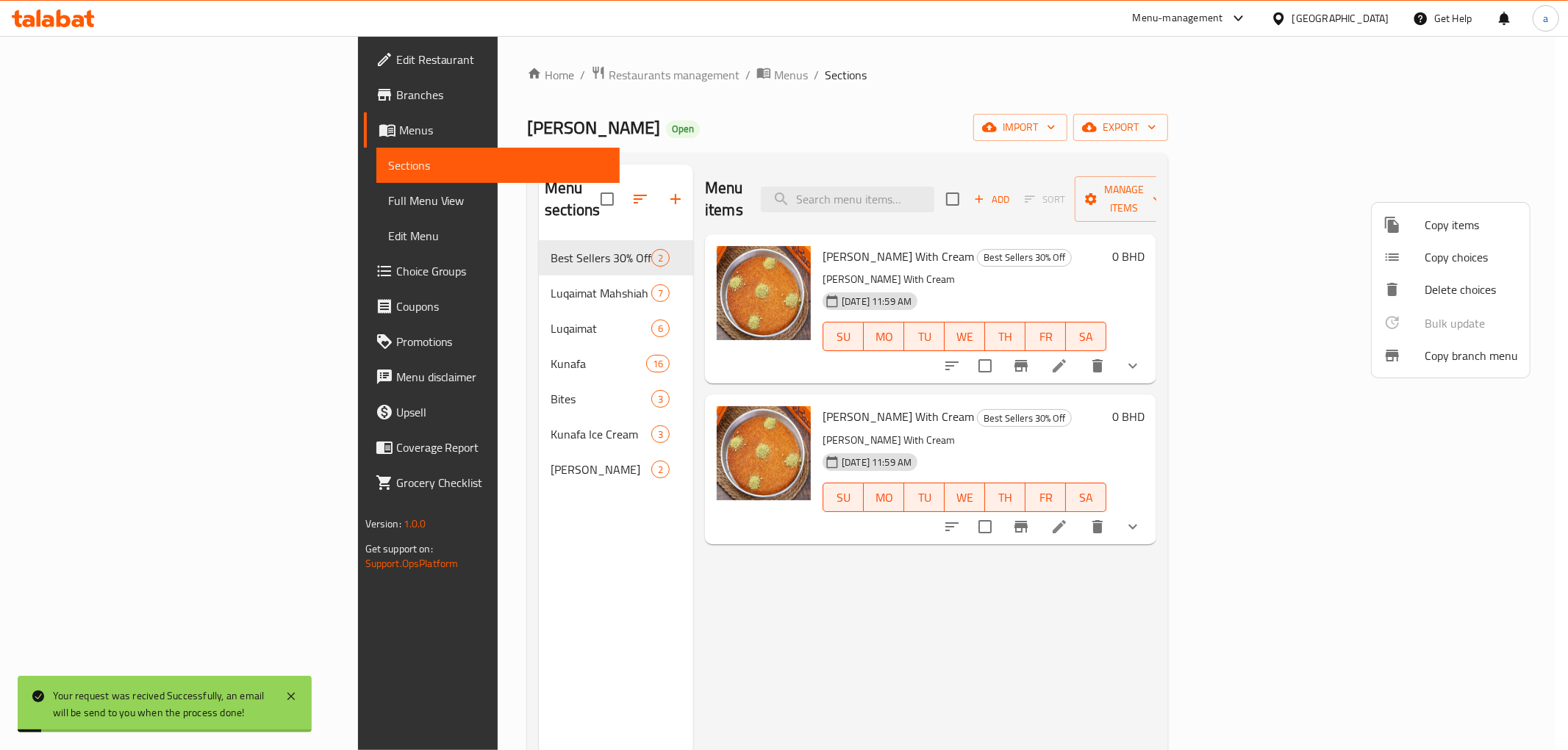
click at [863, 200] on div at bounding box center [784, 375] width 1568 height 750
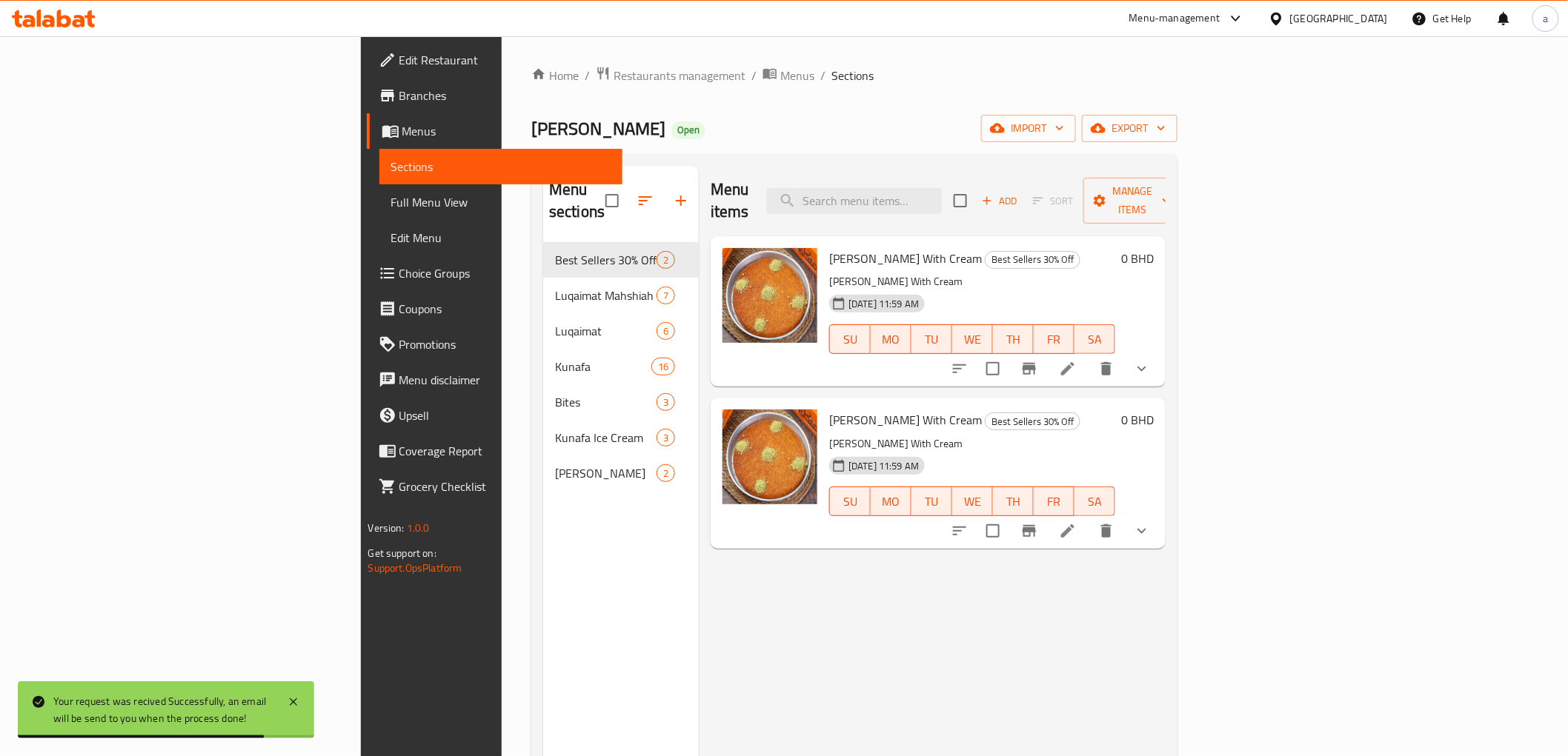
click at [402, 137] on span "Menus" at bounding box center [506, 130] width 208 height 18
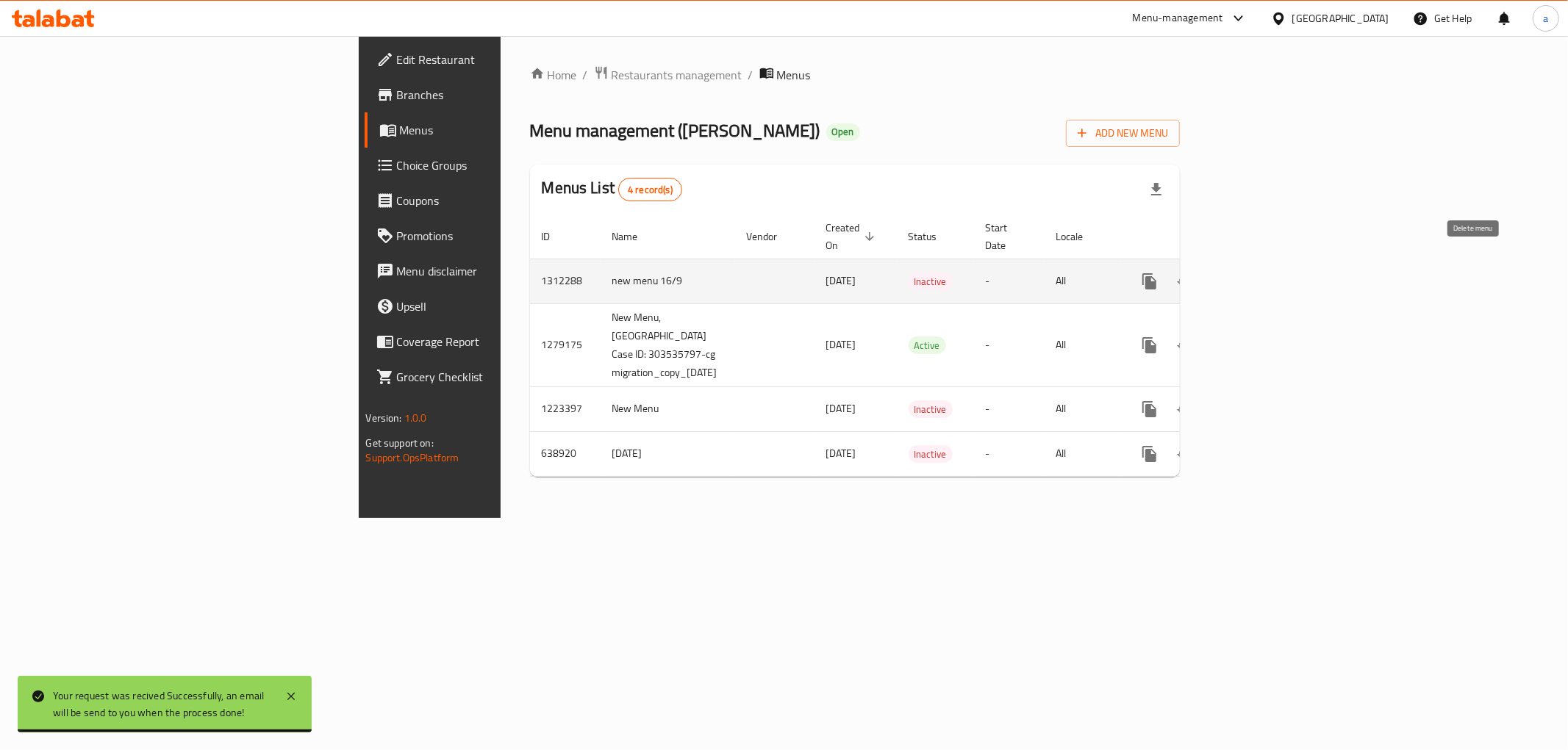
click at [1229, 273] on icon "enhanced table" at bounding box center [1220, 281] width 18 height 18
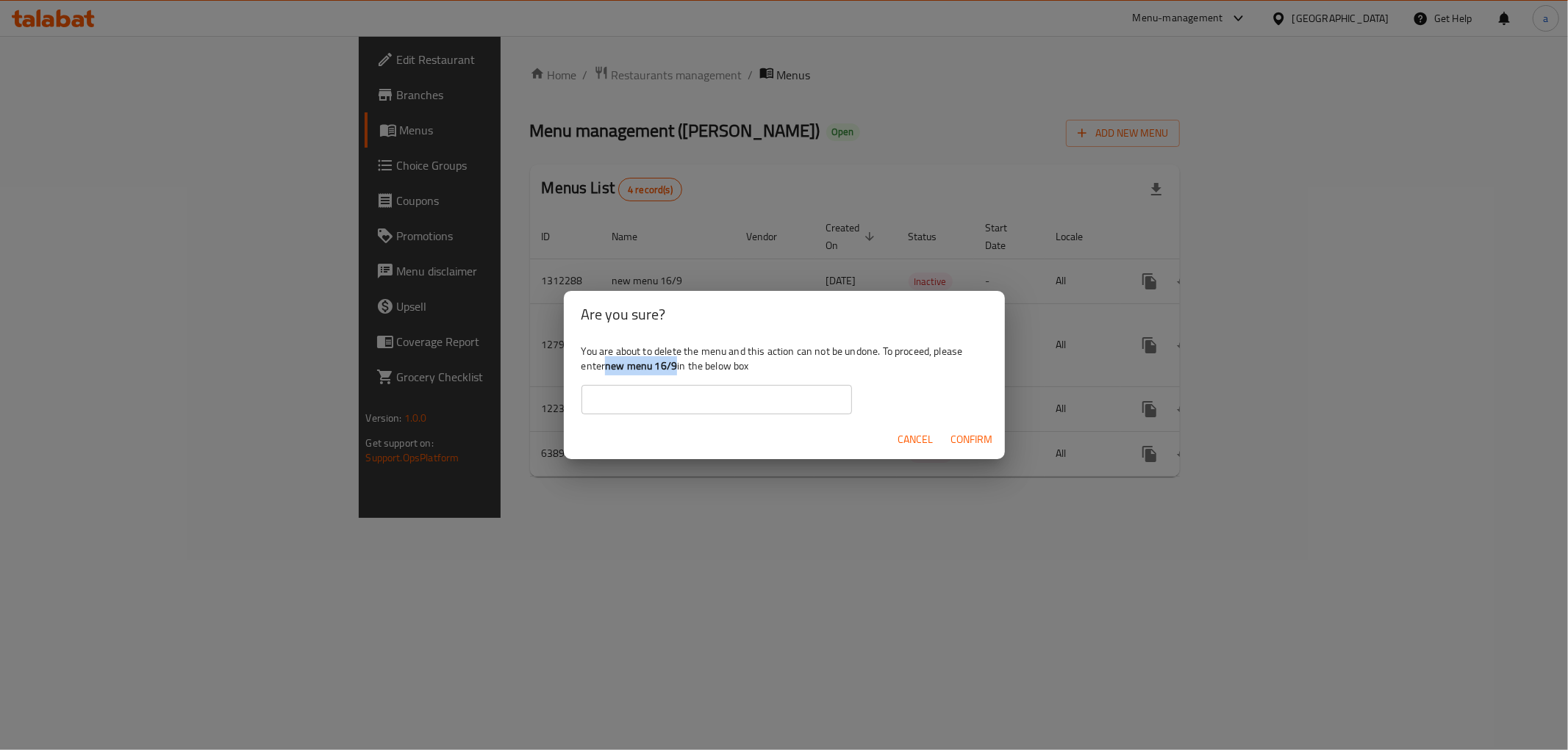
drag, startPoint x: 606, startPoint y: 365, endPoint x: 678, endPoint y: 369, distance: 72.1
click at [678, 369] on div "You are about to delete the menu and this action can not be undone. To proceed,…" at bounding box center [784, 378] width 441 height 82
copy b "new menu 16/9"
click at [679, 392] on input "text" at bounding box center [717, 399] width 271 height 29
paste input "new menu 16/9"
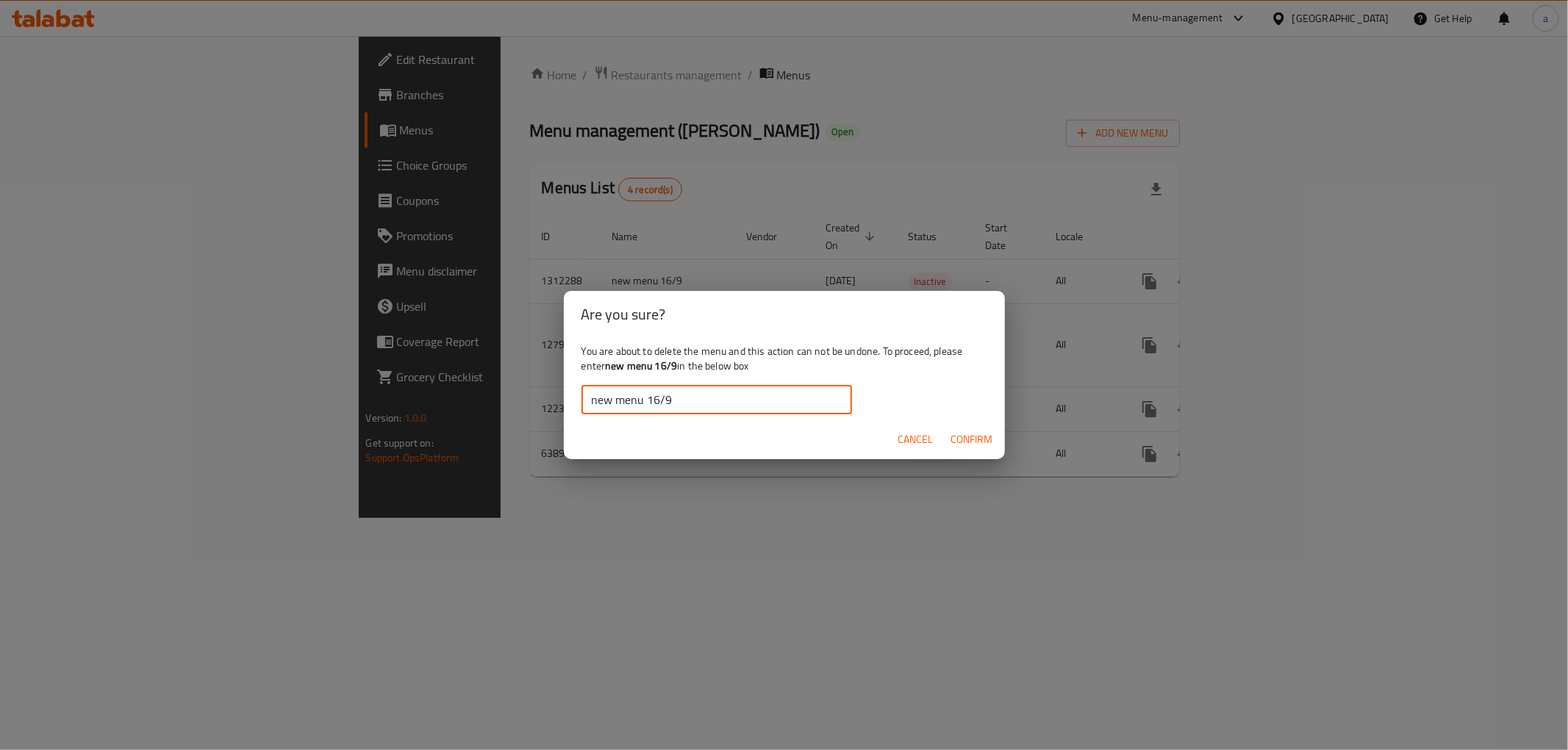
type input "new menu 16/9"
click at [971, 426] on button "Confirm" at bounding box center [971, 440] width 54 height 27
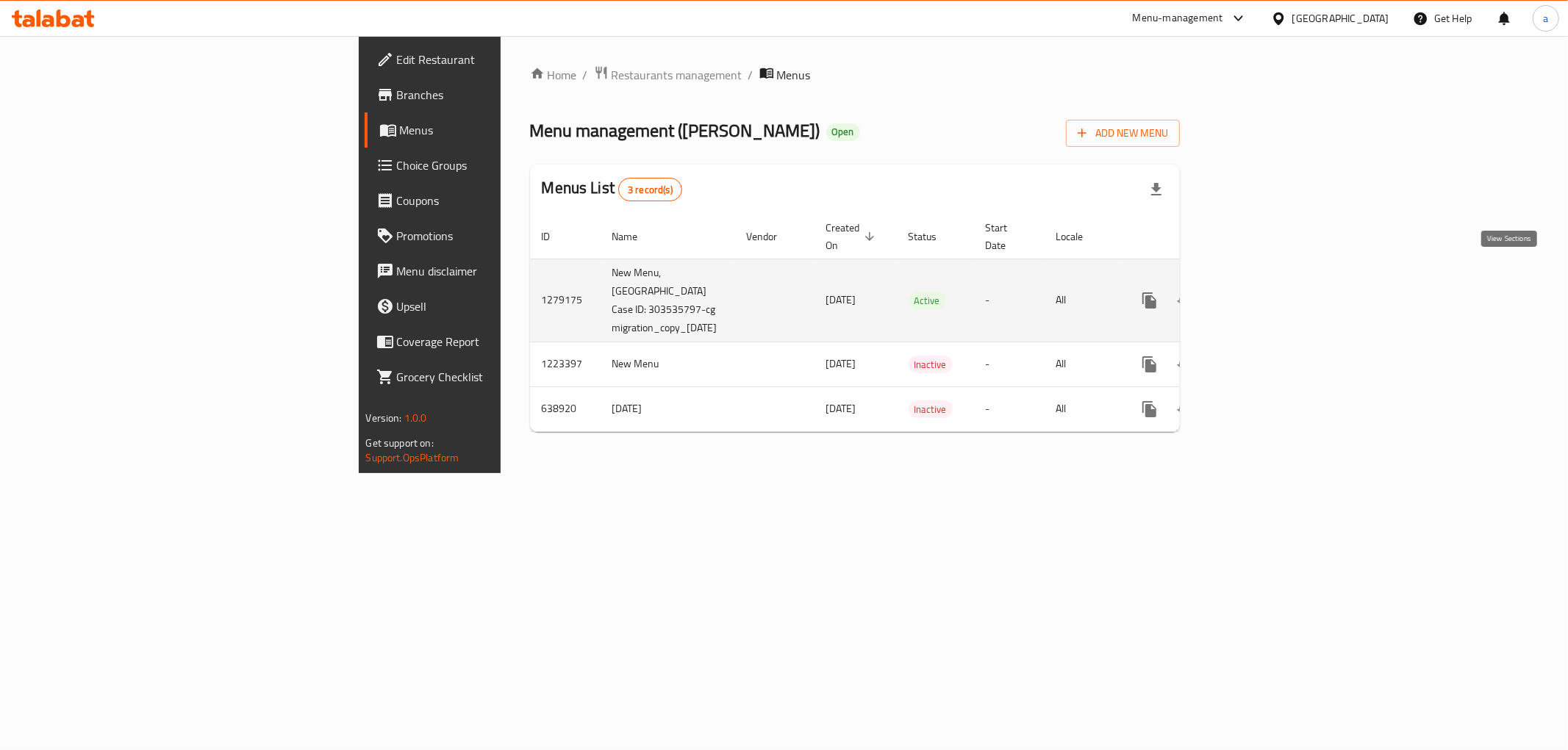
click at [1262, 293] on icon "enhanced table" at bounding box center [1256, 300] width 13 height 13
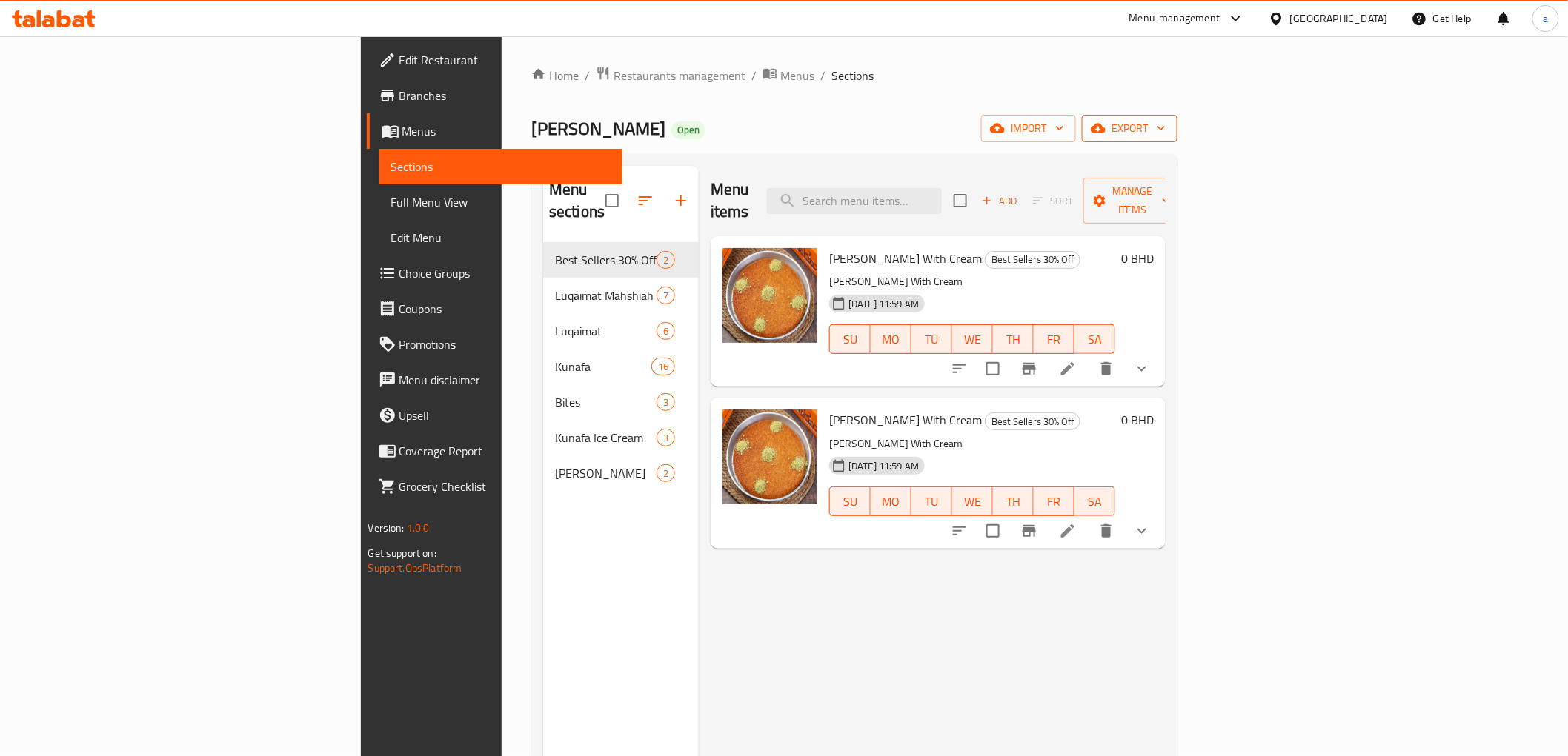
click at [1166, 130] on span "export" at bounding box center [1129, 127] width 72 height 18
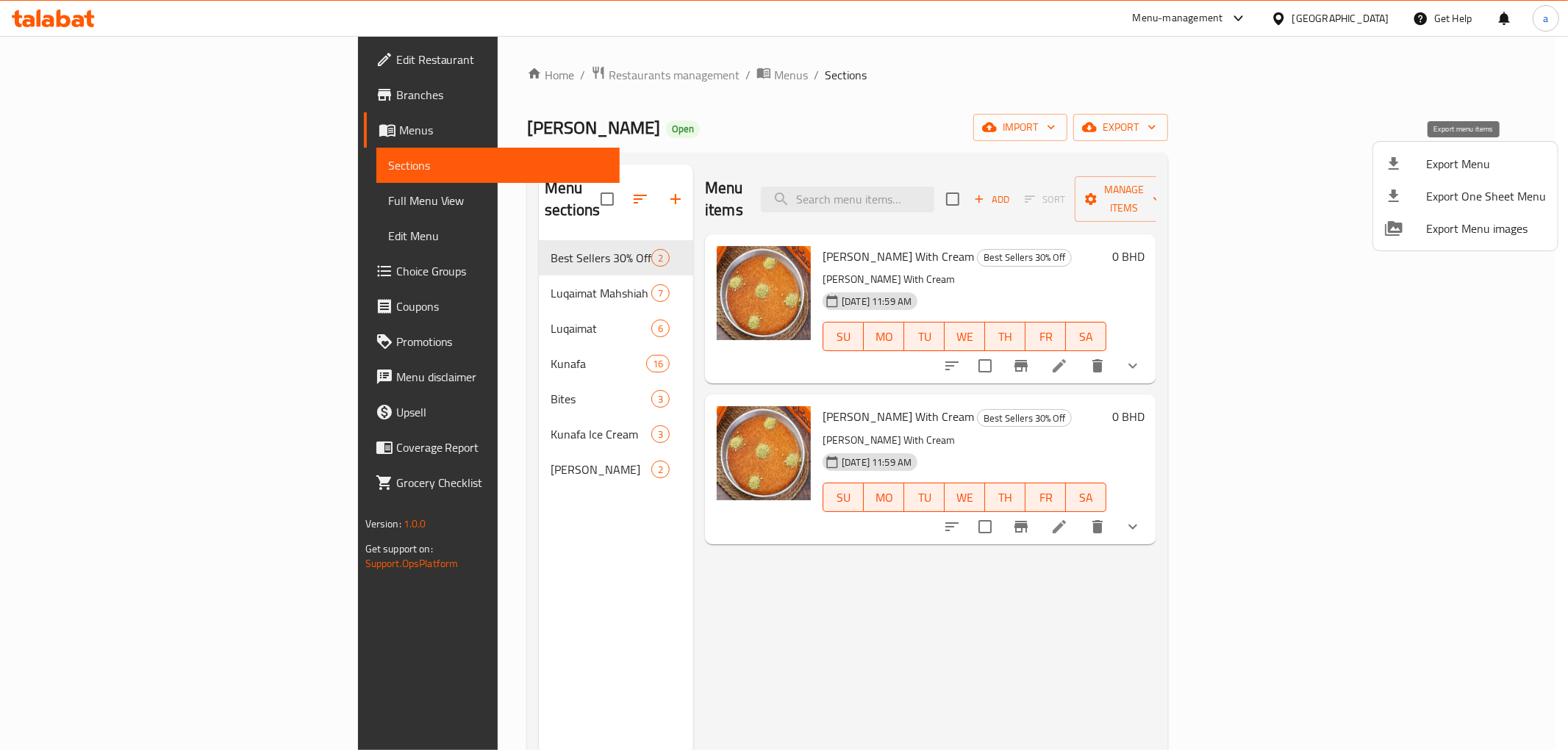
click at [1479, 170] on span "Export Menu" at bounding box center [1486, 163] width 120 height 18
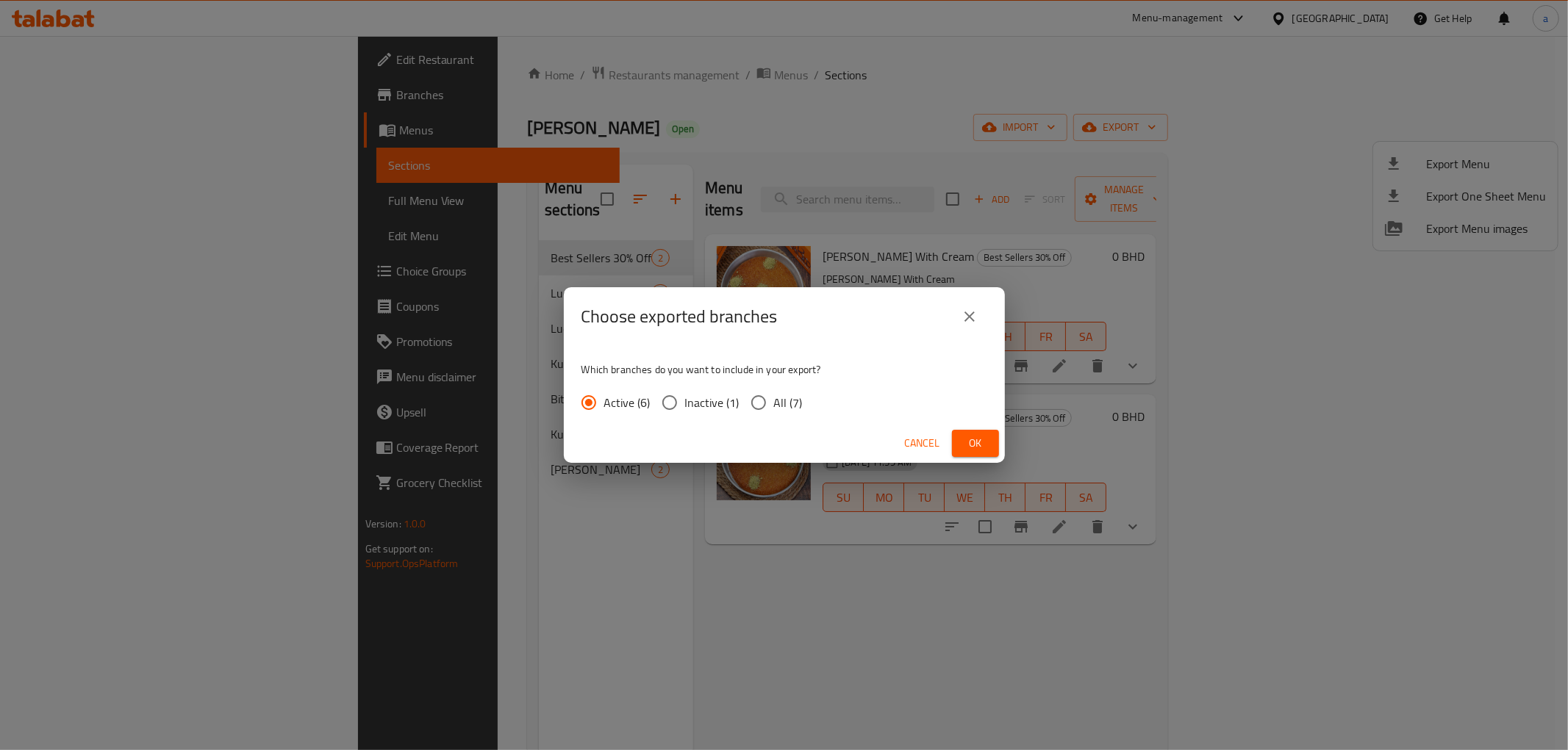
click at [751, 397] on input "All (7)" at bounding box center [758, 402] width 31 height 31
radio input "true"
click at [976, 437] on span "Ok" at bounding box center [975, 442] width 24 height 18
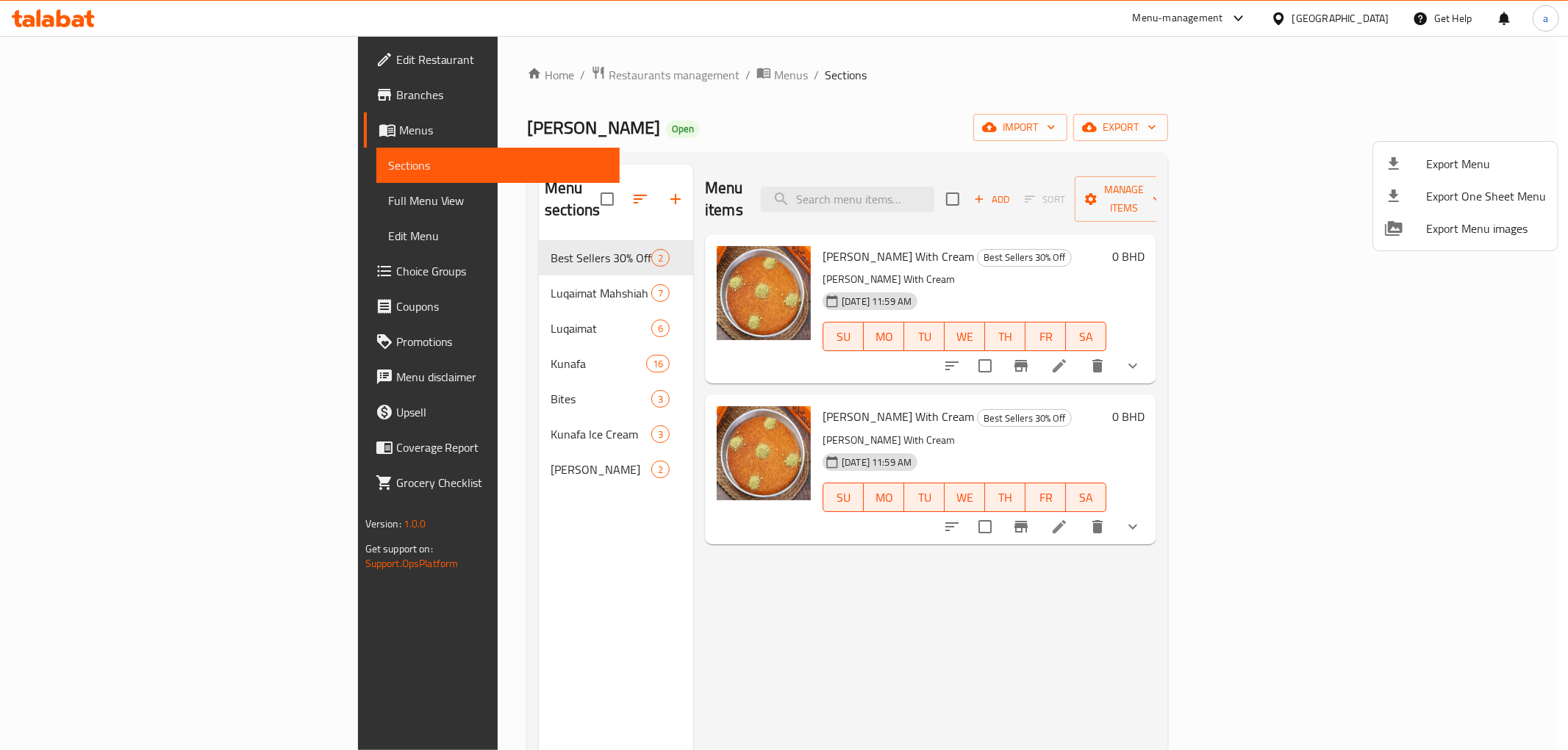
click at [822, 78] on div at bounding box center [784, 375] width 1568 height 750
